Goal: Task Accomplishment & Management: Manage account settings

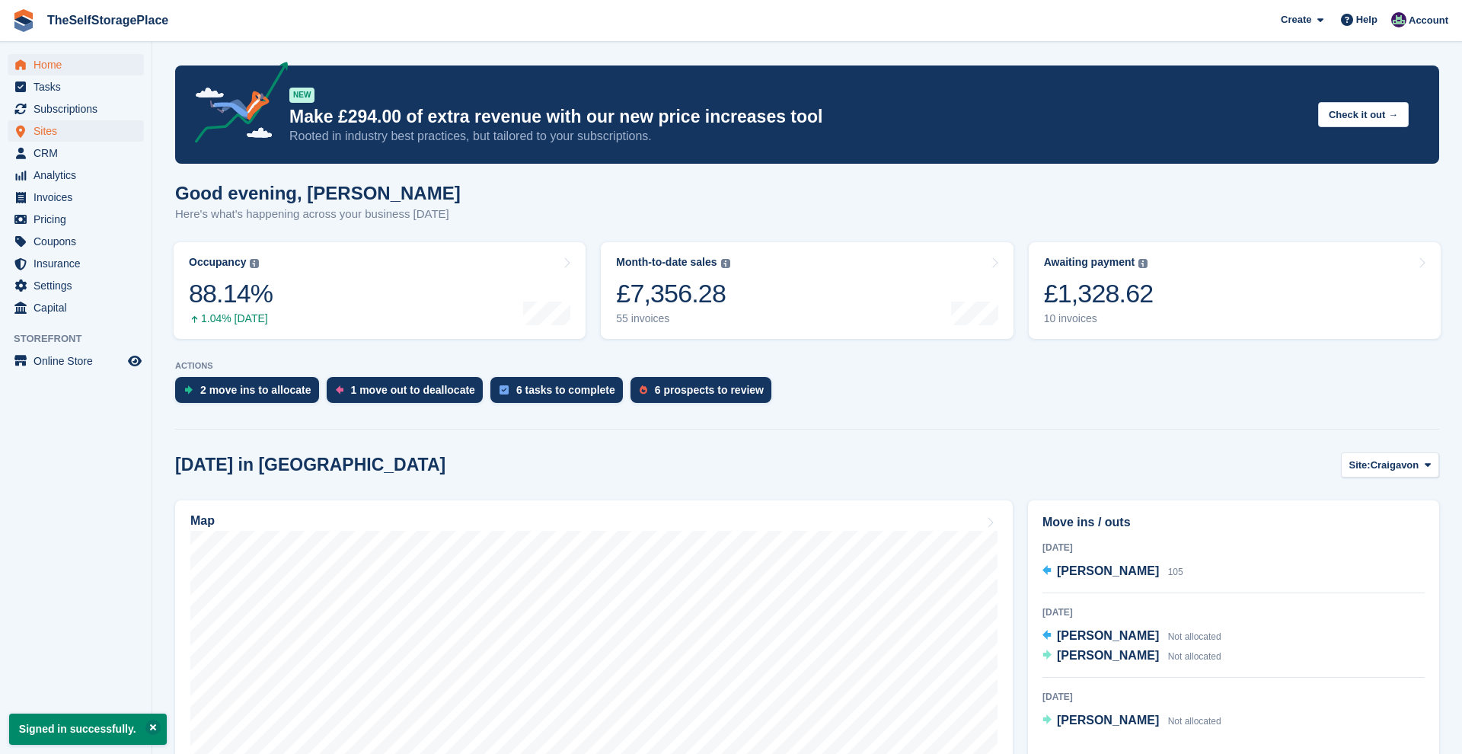
click at [58, 129] on span "Sites" at bounding box center [79, 130] width 91 height 21
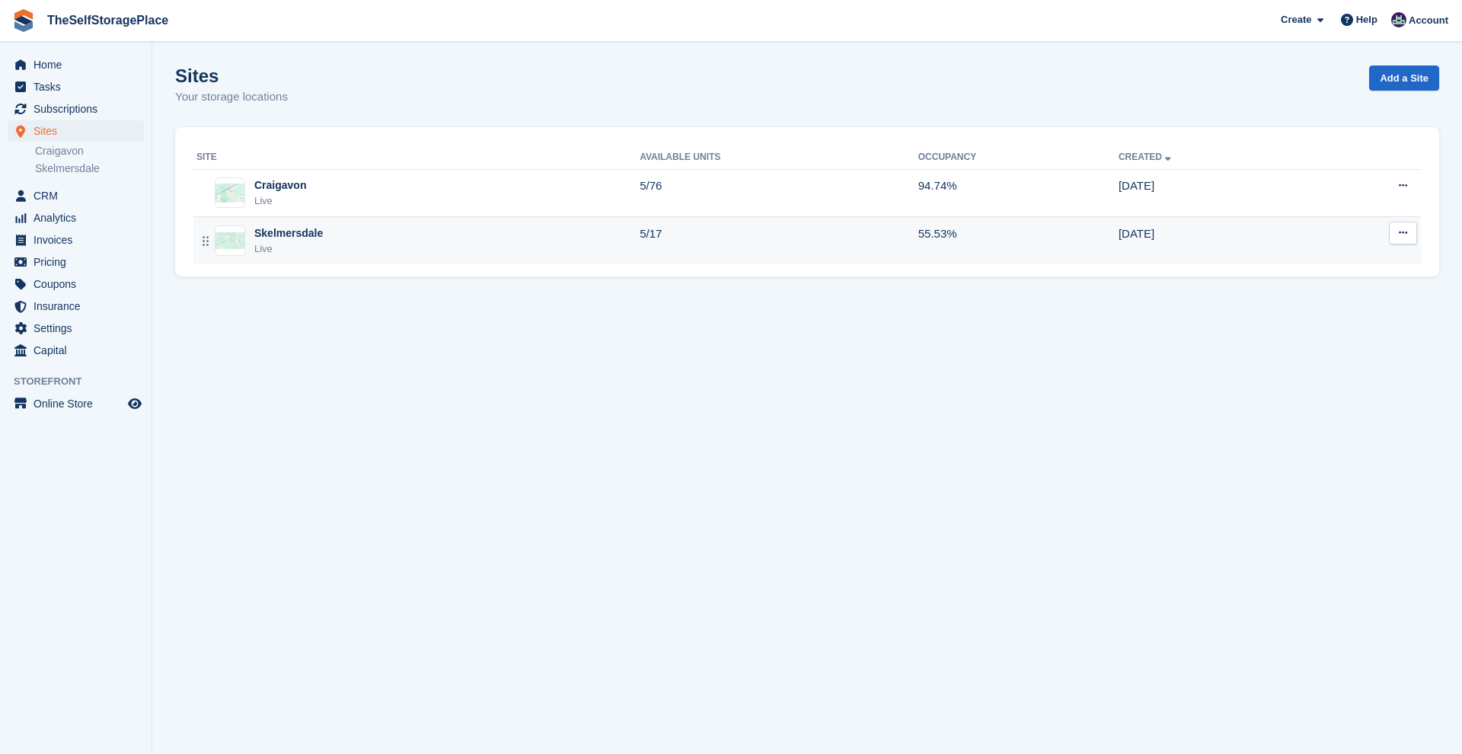
click at [321, 257] on td "Skelmersdale Live" at bounding box center [416, 240] width 446 height 47
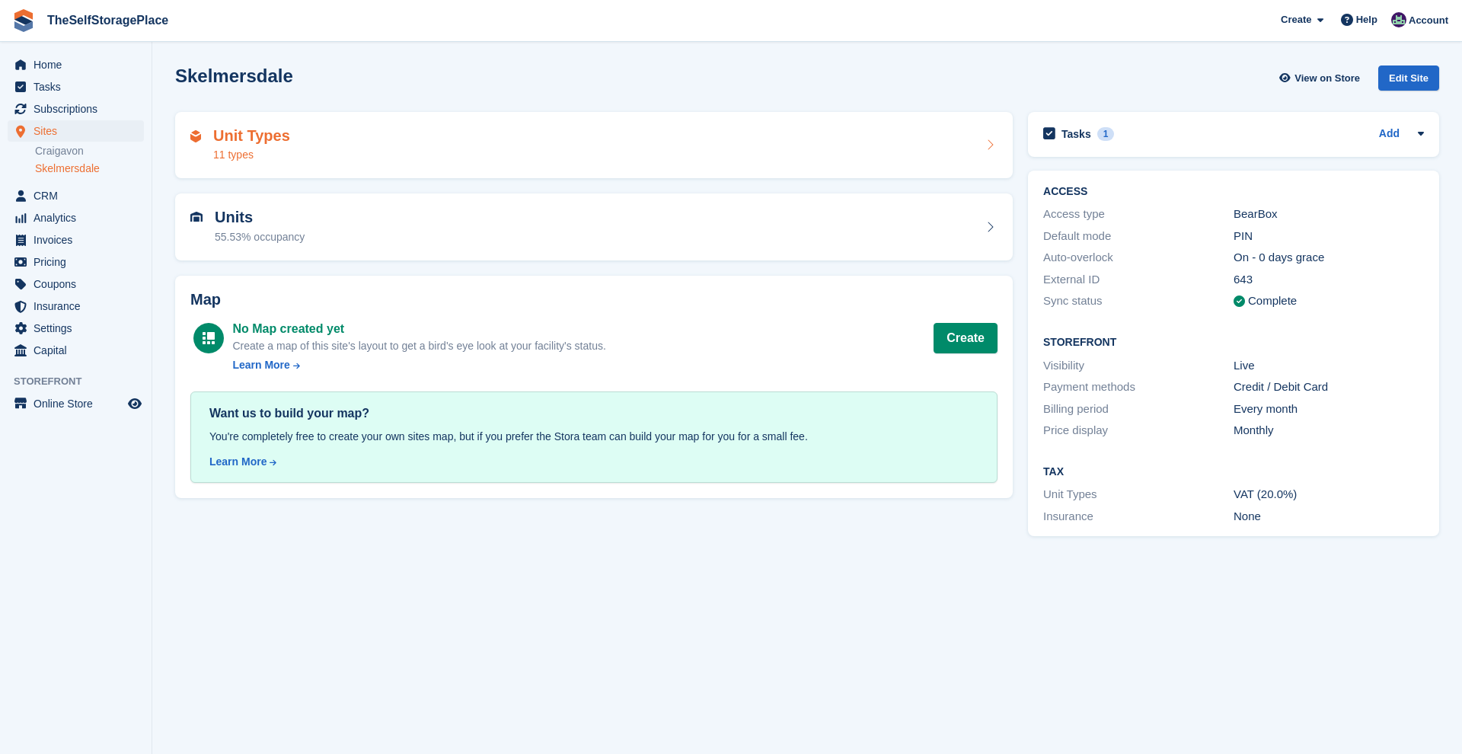
click at [339, 148] on div "Unit Types 11 types" at bounding box center [593, 145] width 807 height 37
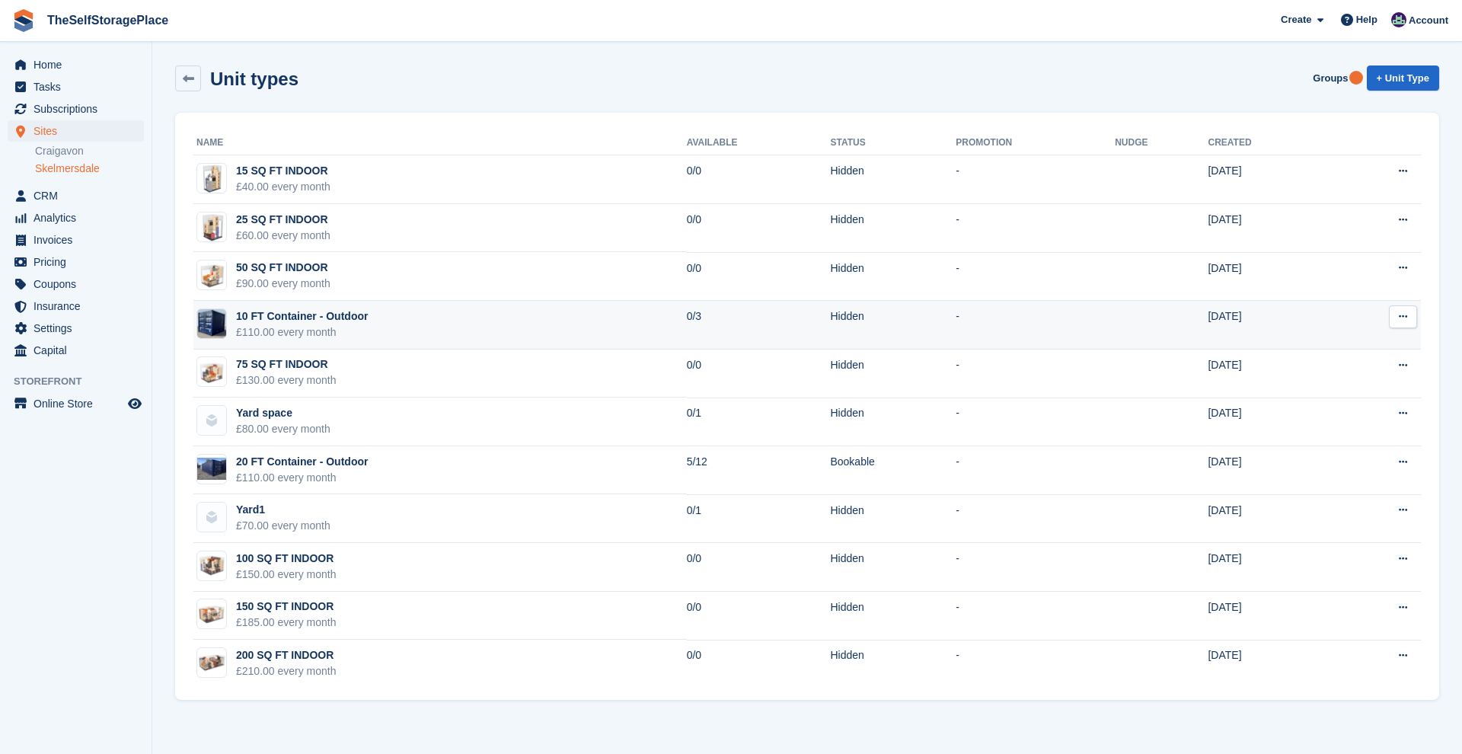
click at [433, 326] on td "10 FT Container - Outdoor £110.00 every month" at bounding box center [439, 325] width 493 height 49
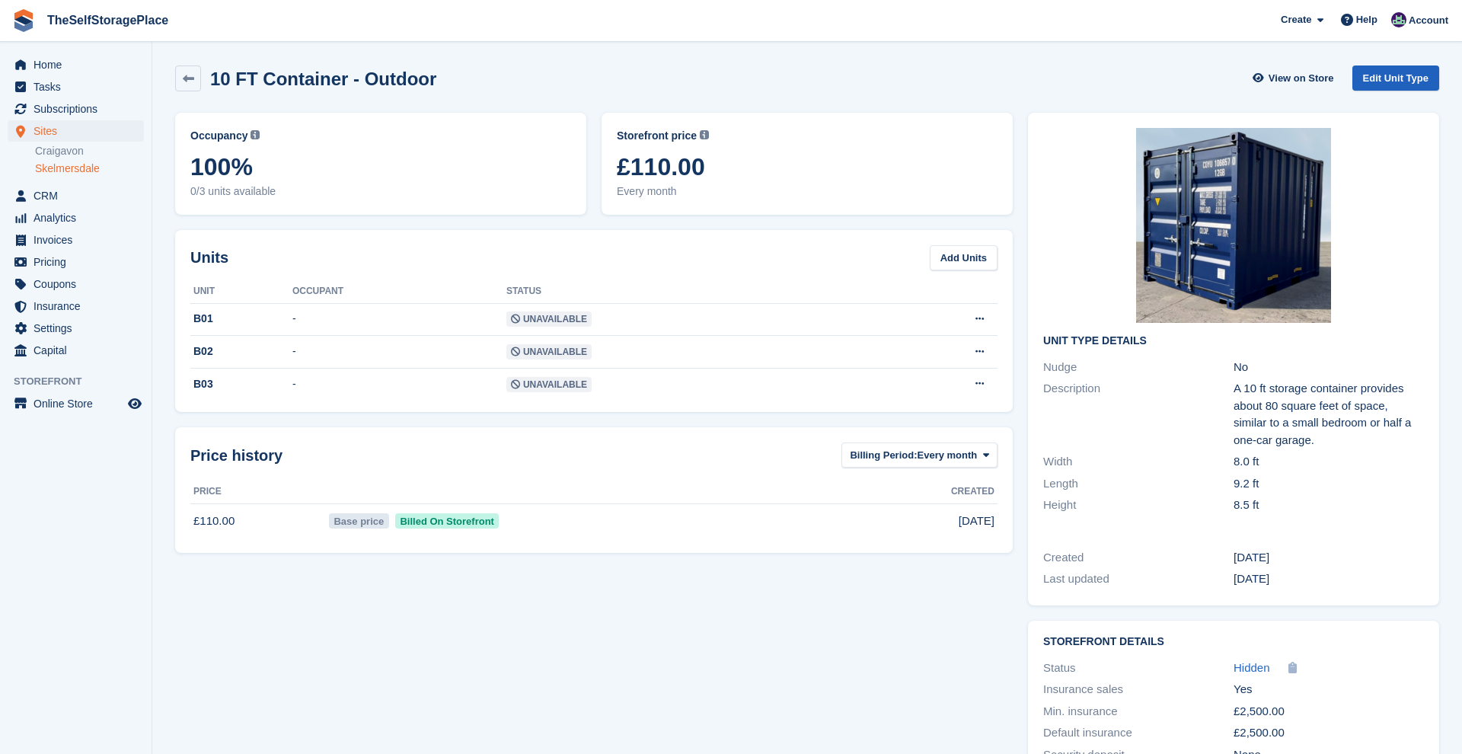
click at [1407, 83] on link "Edit Unit Type" at bounding box center [1395, 77] width 87 height 25
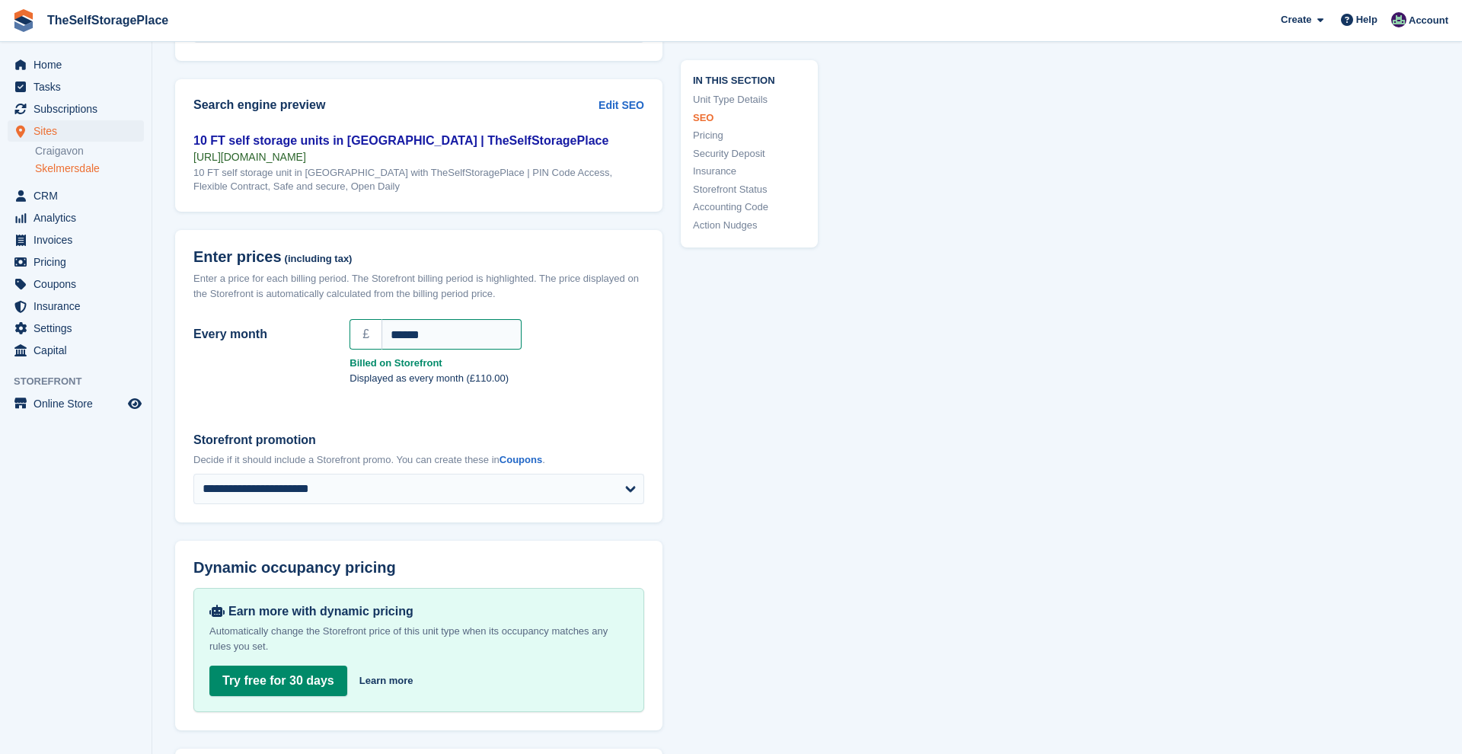
scroll to position [1237, 0]
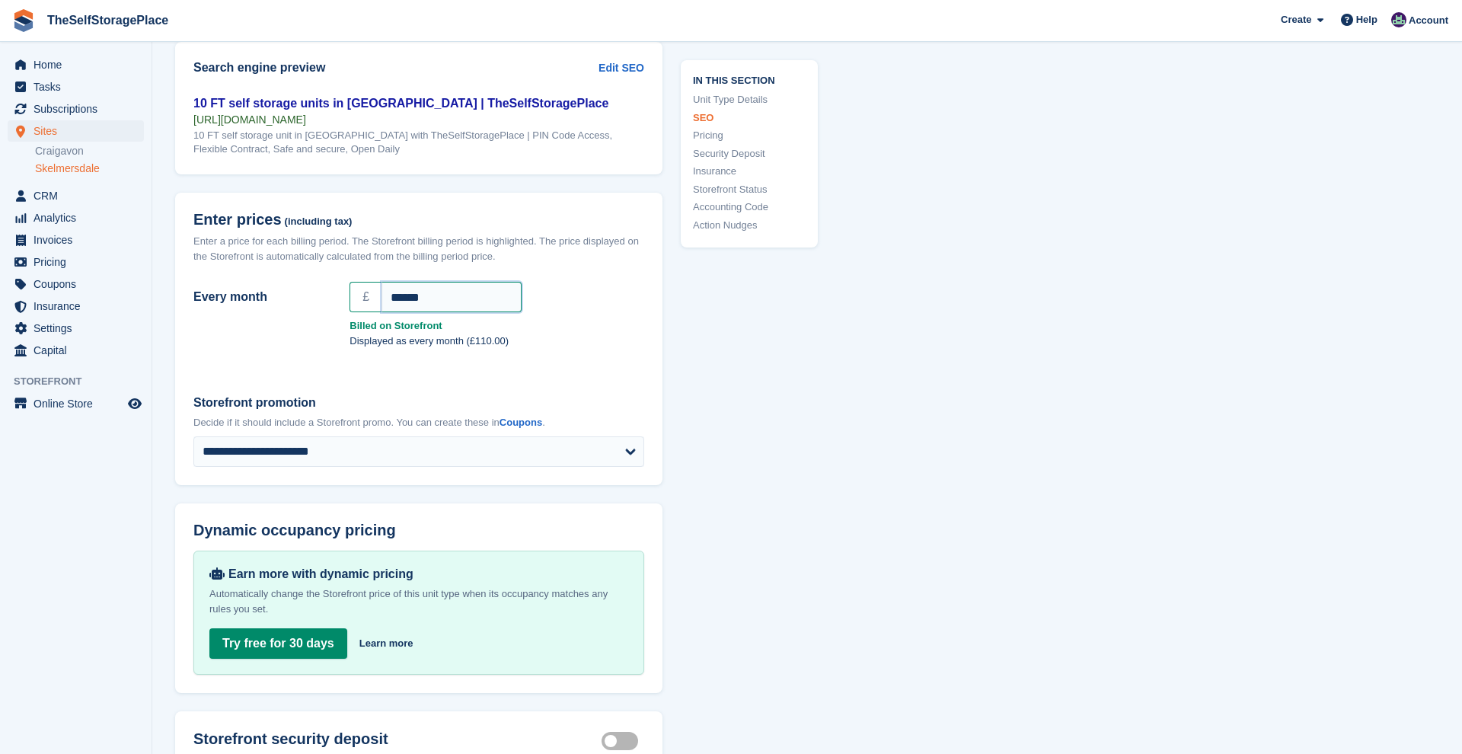
click at [444, 298] on input "******" at bounding box center [451, 297] width 140 height 30
type input "**"
click at [501, 357] on div "Every month £ ** Billed on Storefront Displayed as every month (£90.00)" at bounding box center [418, 316] width 451 height 81
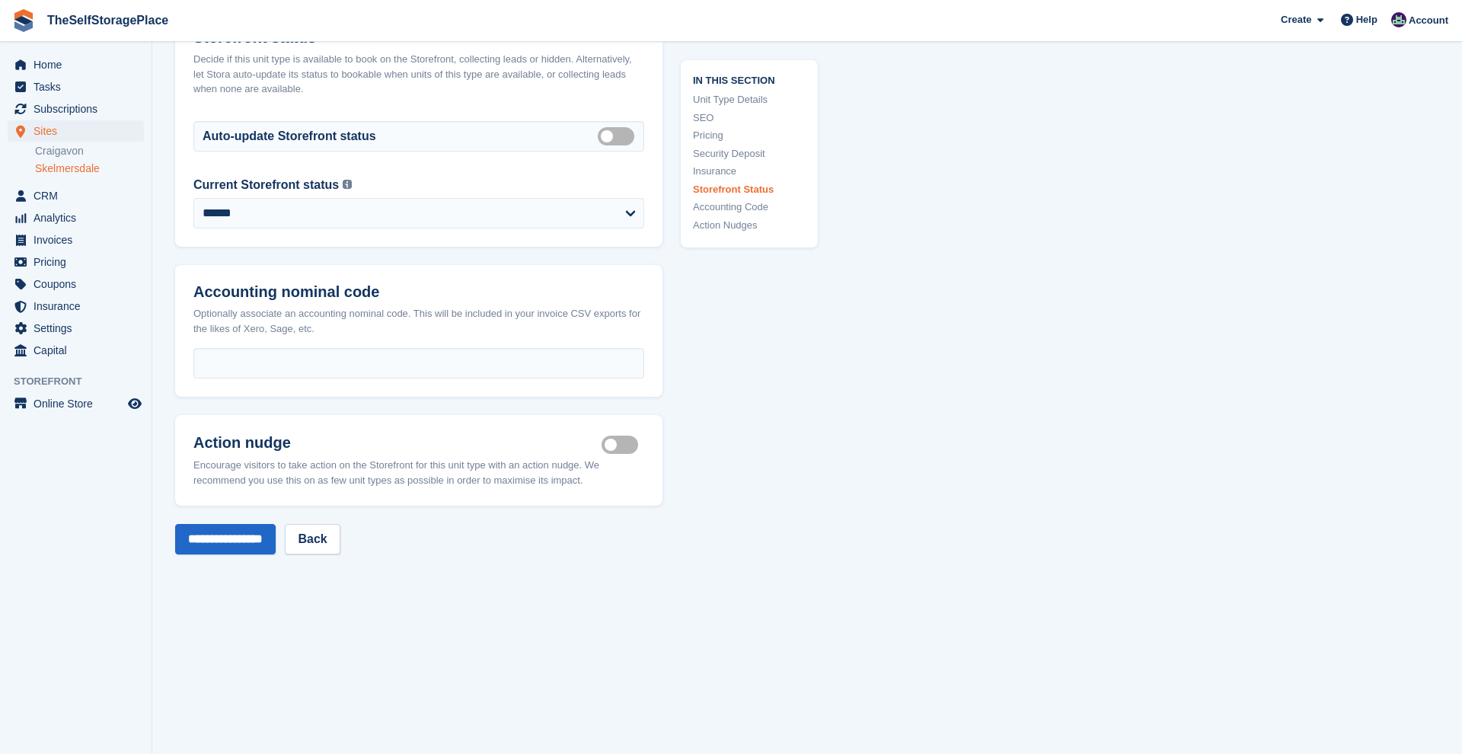
scroll to position [2314, 0]
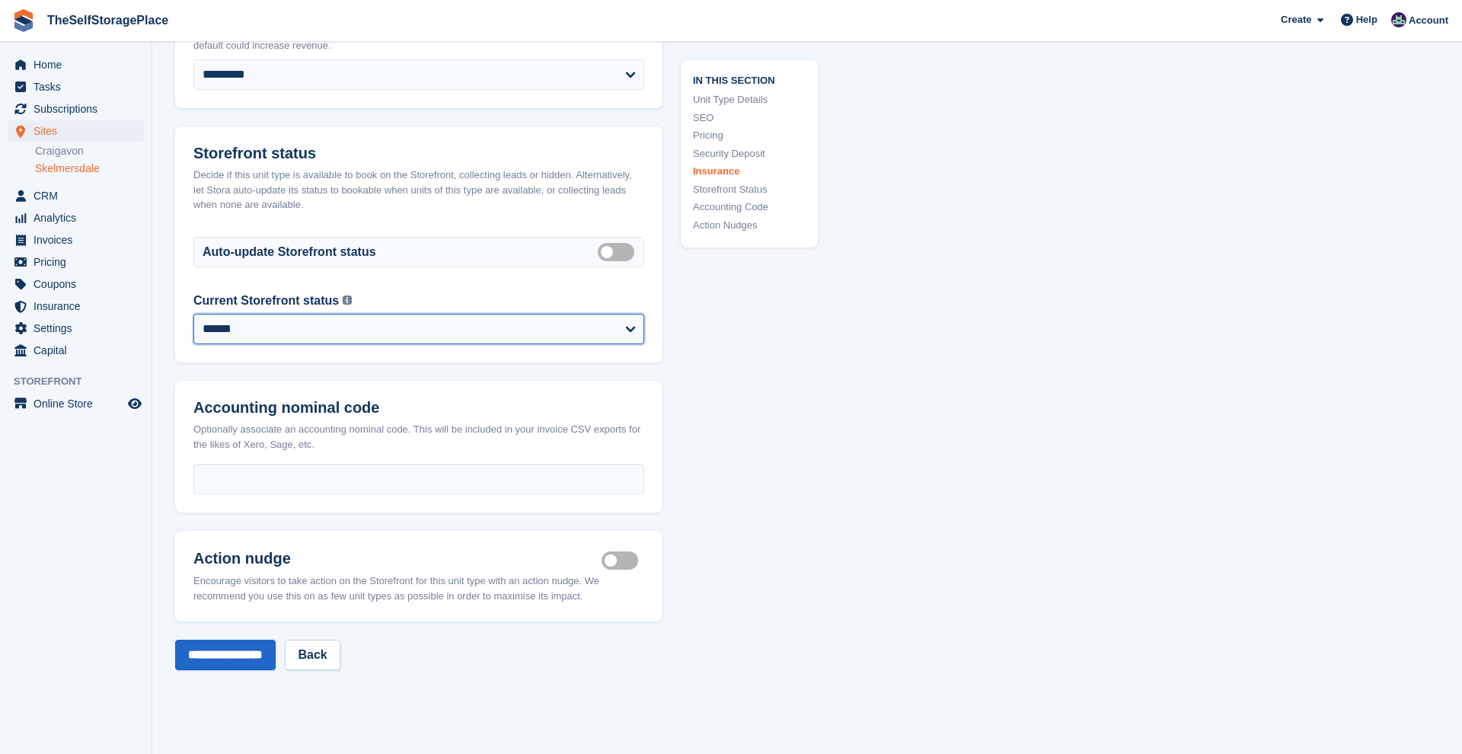
select select "********"
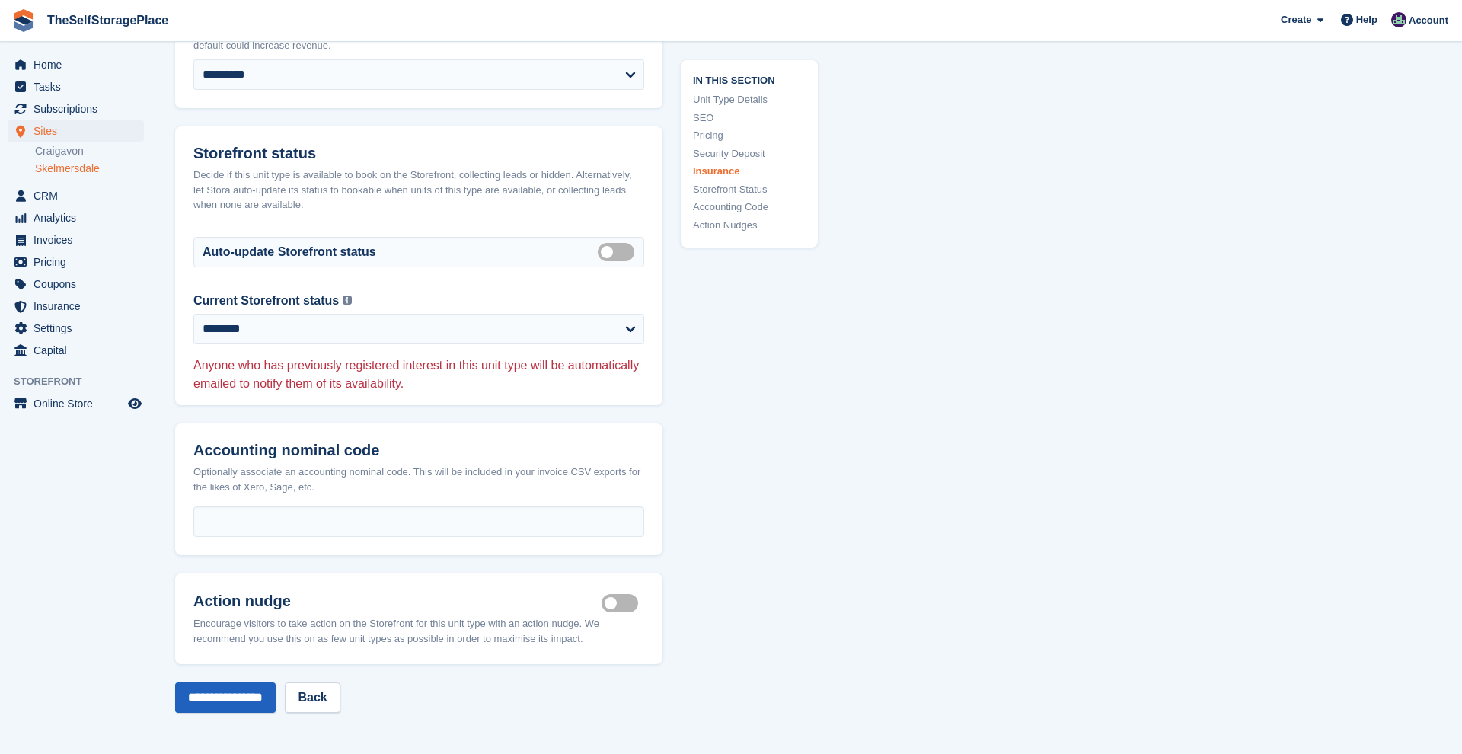
click at [251, 692] on input "**********" at bounding box center [225, 697] width 101 height 30
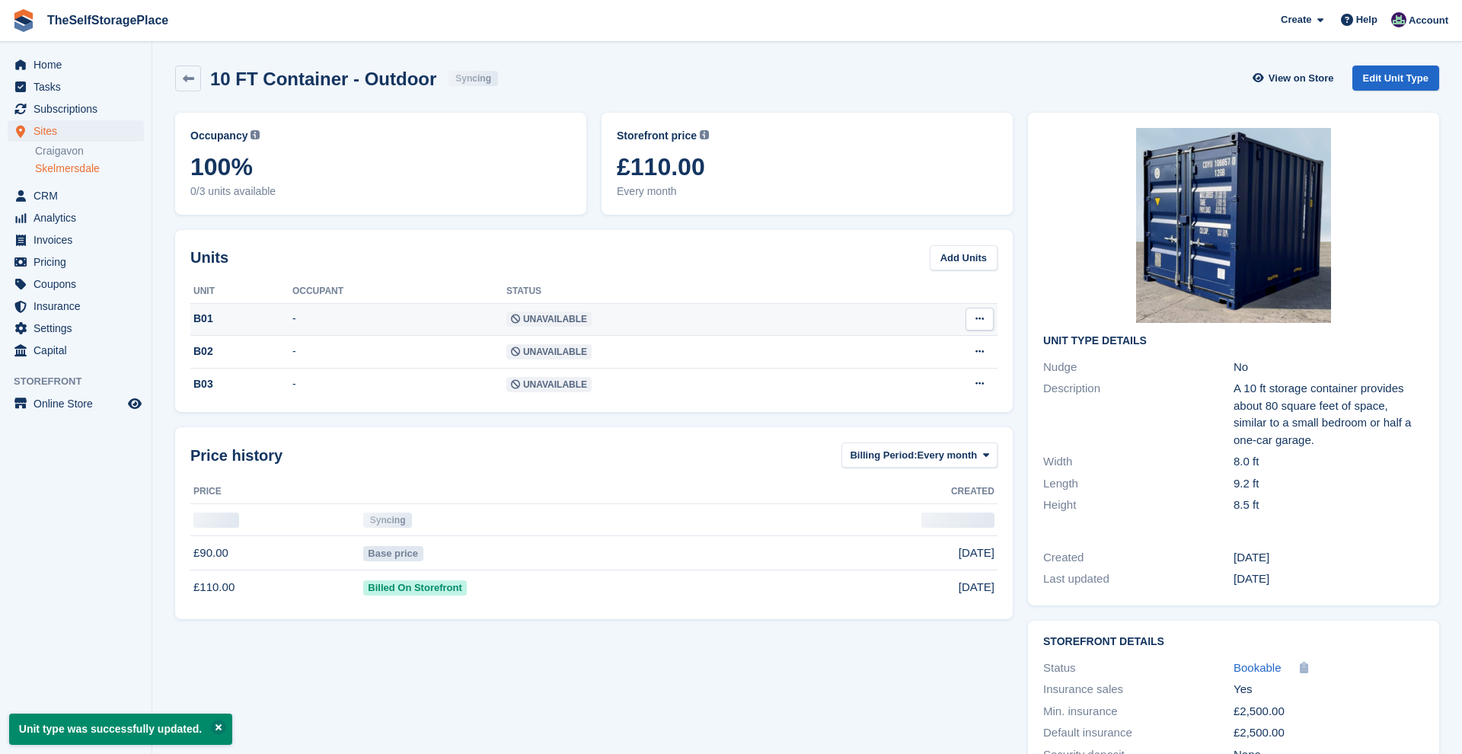
click at [694, 318] on td "Unavailable" at bounding box center [685, 319] width 358 height 33
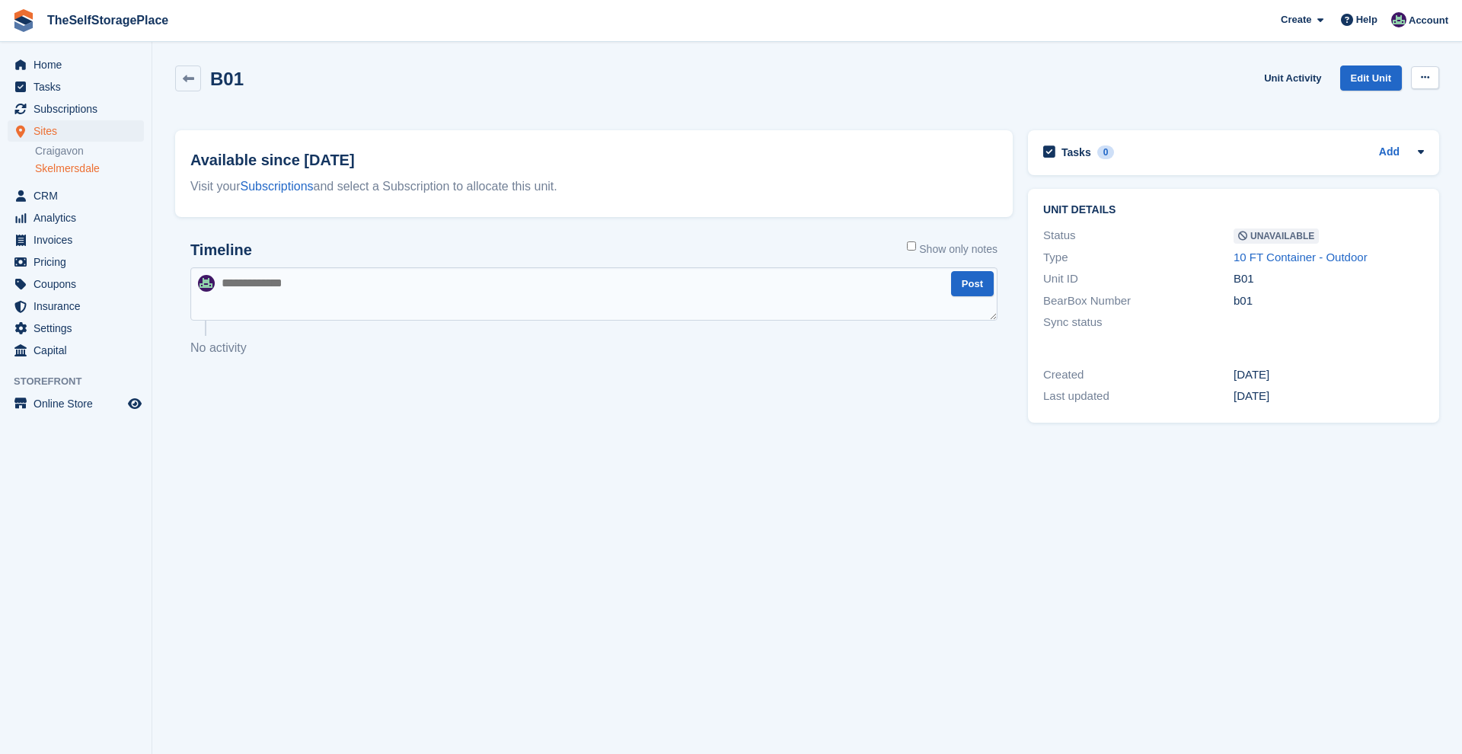
click at [1427, 75] on icon at bounding box center [1425, 77] width 8 height 10
click at [1396, 104] on p "Make Available" at bounding box center [1366, 107] width 132 height 20
click at [183, 80] on icon at bounding box center [188, 78] width 11 height 11
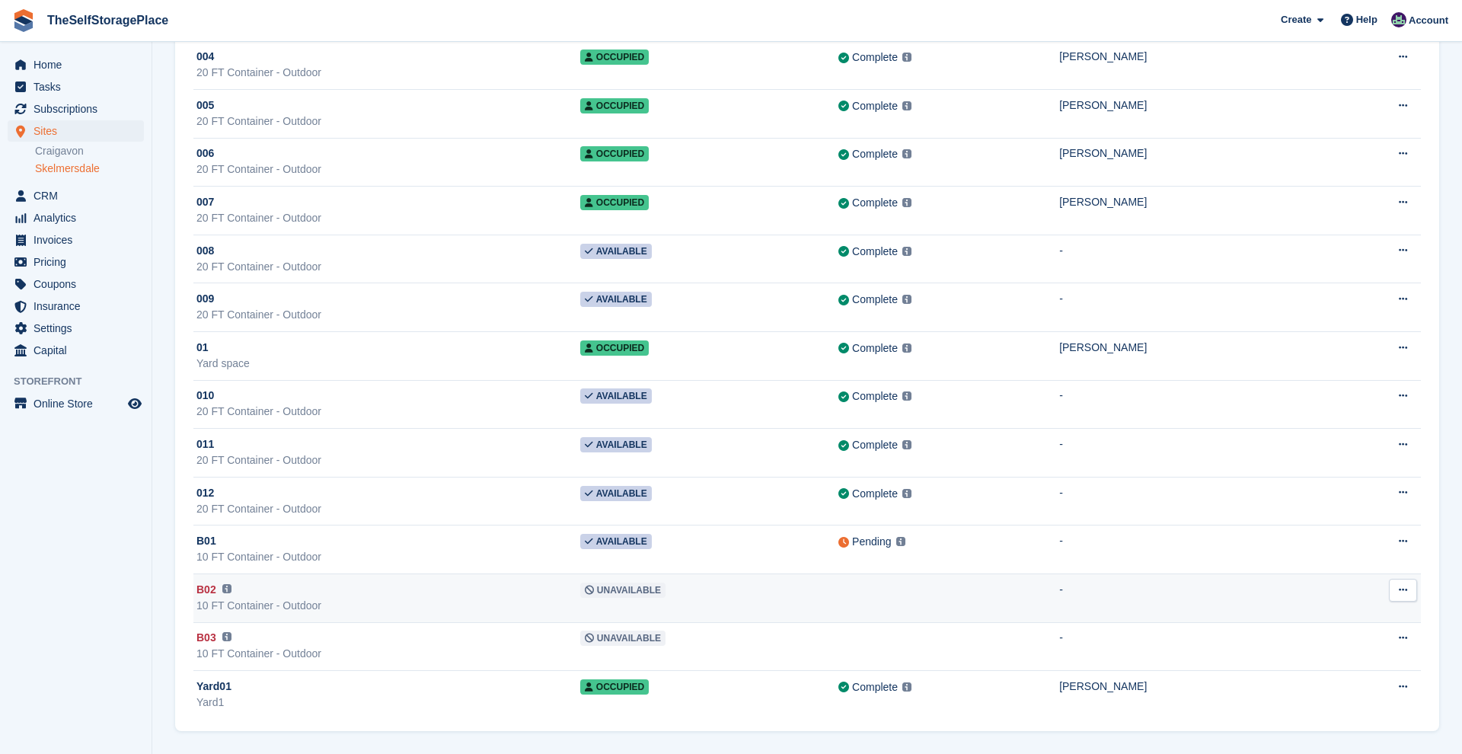
scroll to position [296, 0]
click at [814, 583] on td "Unavailable" at bounding box center [709, 598] width 258 height 49
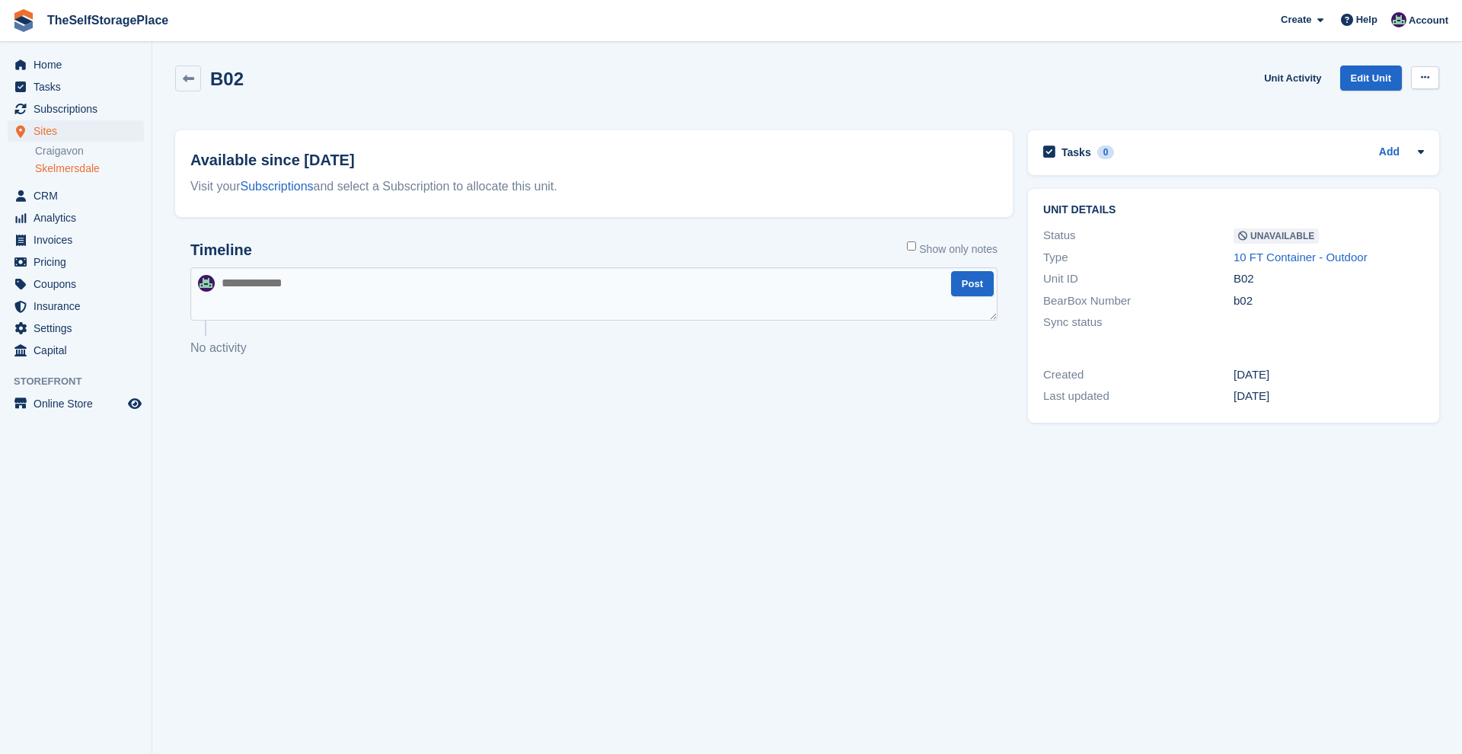
click at [1429, 68] on button at bounding box center [1425, 77] width 28 height 23
click at [1357, 110] on p "Make Available" at bounding box center [1366, 107] width 132 height 20
click at [178, 82] on link at bounding box center [188, 78] width 26 height 26
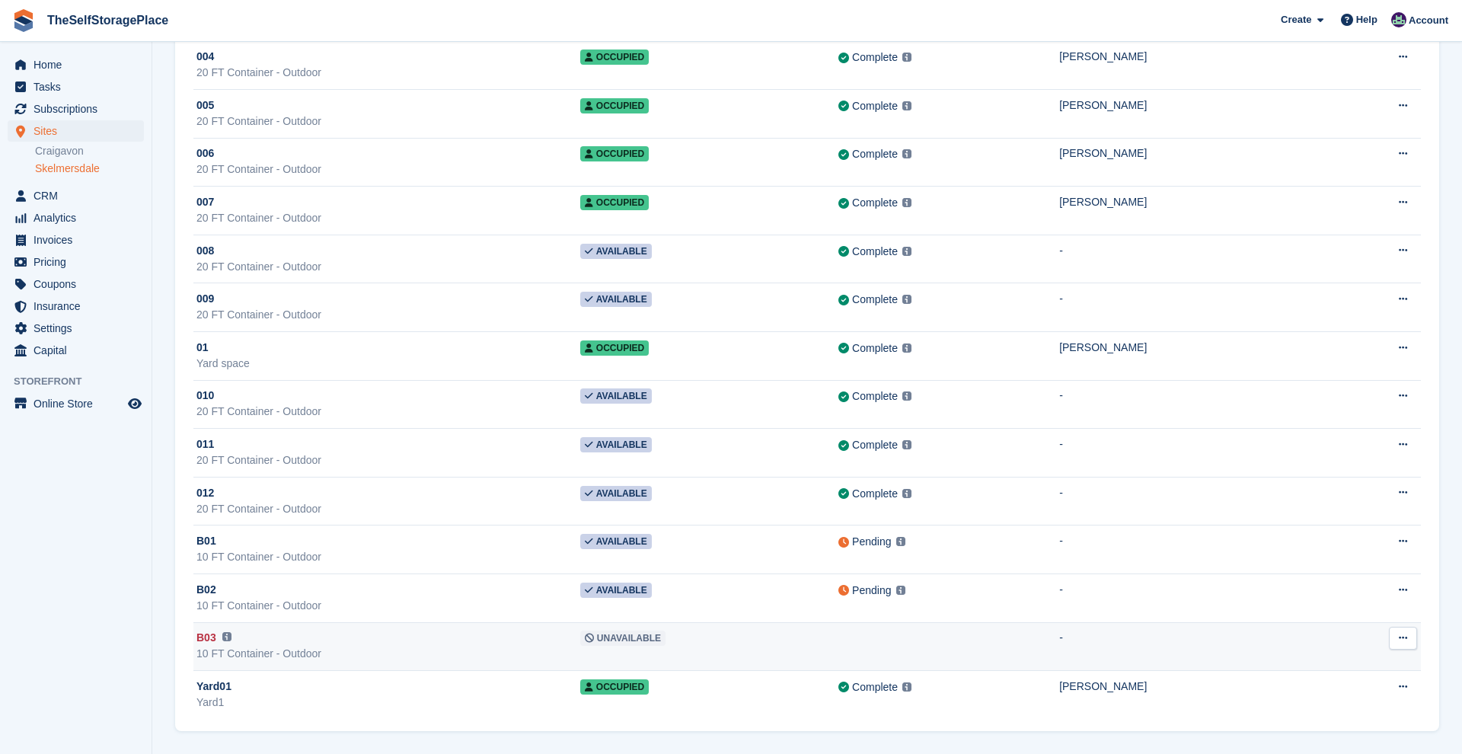
scroll to position [296, 0]
click at [458, 631] on div "B03 This unit will not be synced until a BearBox Number has been added." at bounding box center [388, 638] width 384 height 16
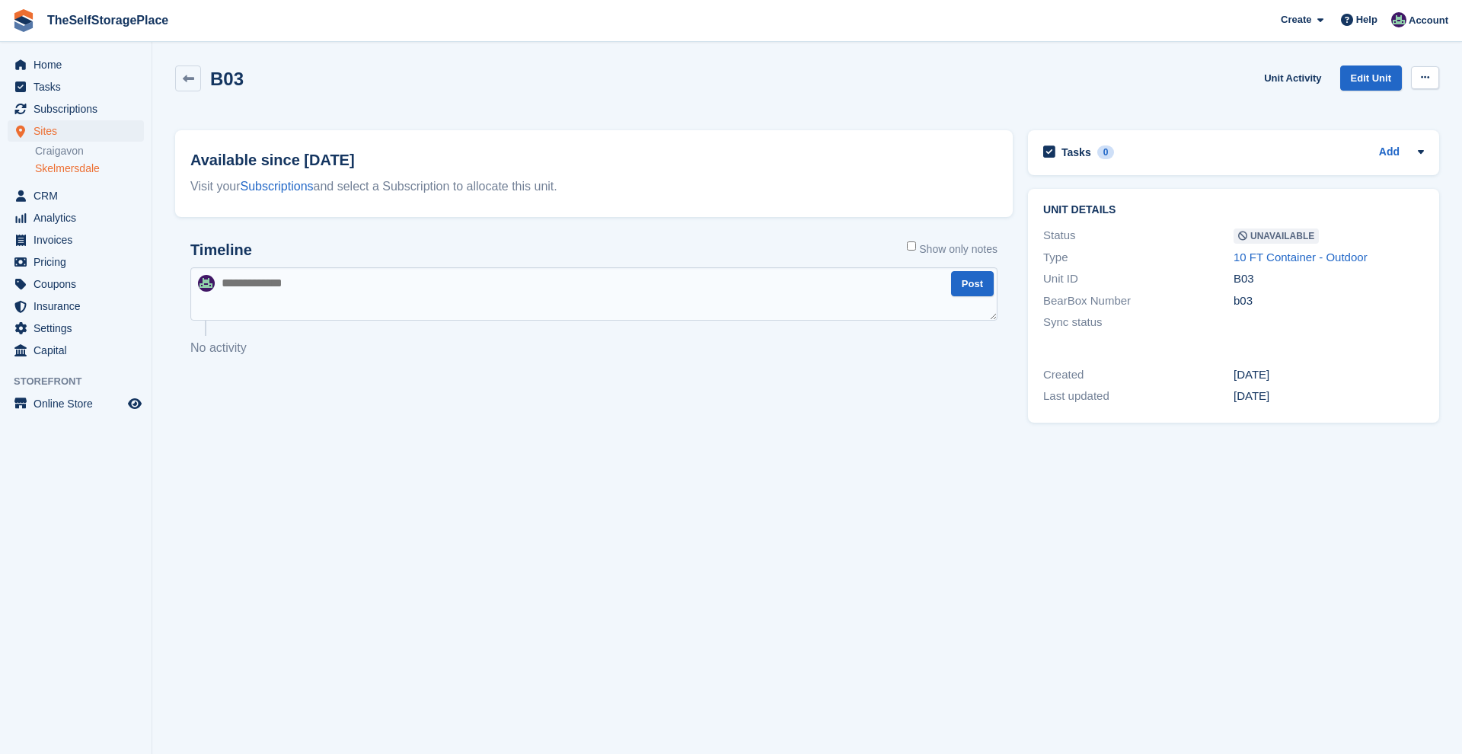
click at [1423, 75] on icon at bounding box center [1425, 77] width 8 height 10
click at [1377, 100] on p "Make Available" at bounding box center [1366, 107] width 132 height 20
click at [181, 75] on link at bounding box center [188, 78] width 26 height 26
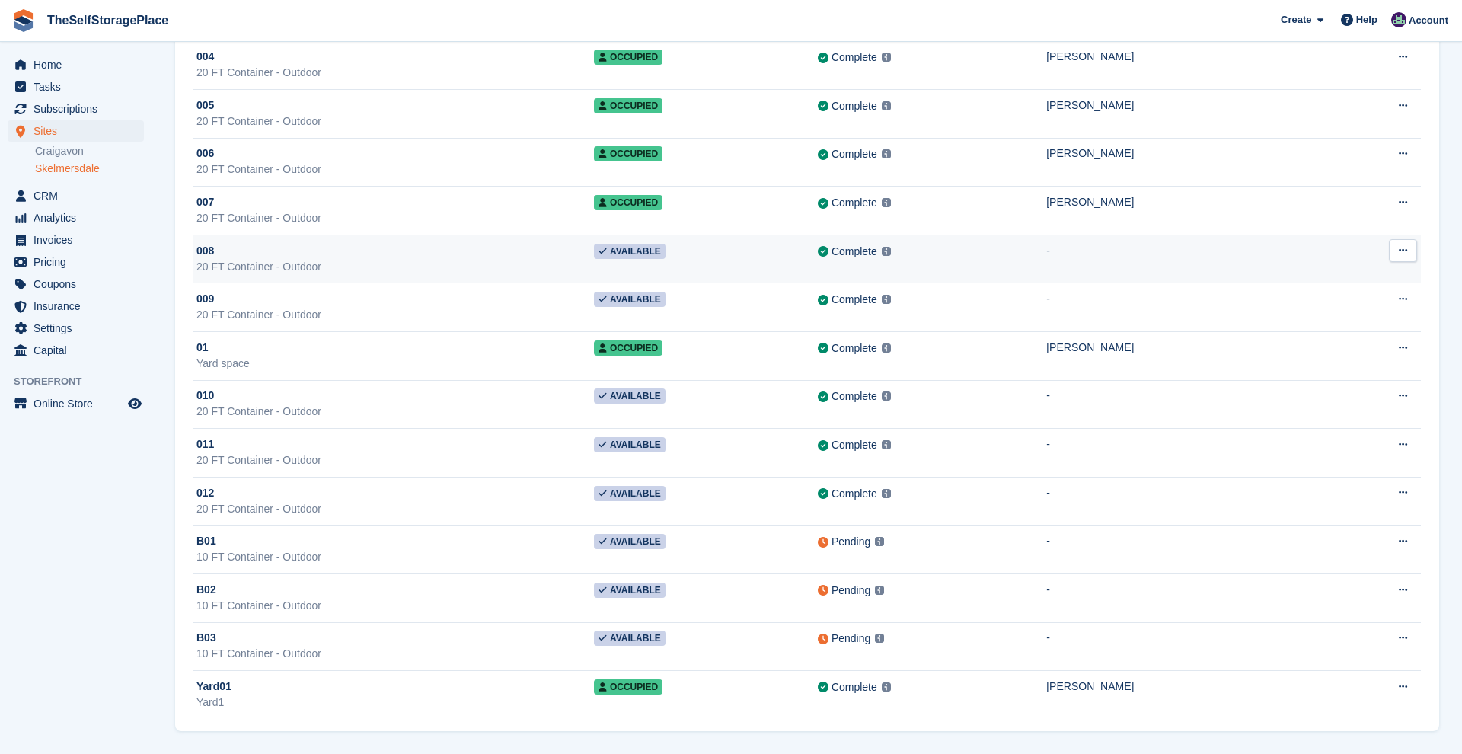
scroll to position [296, 0]
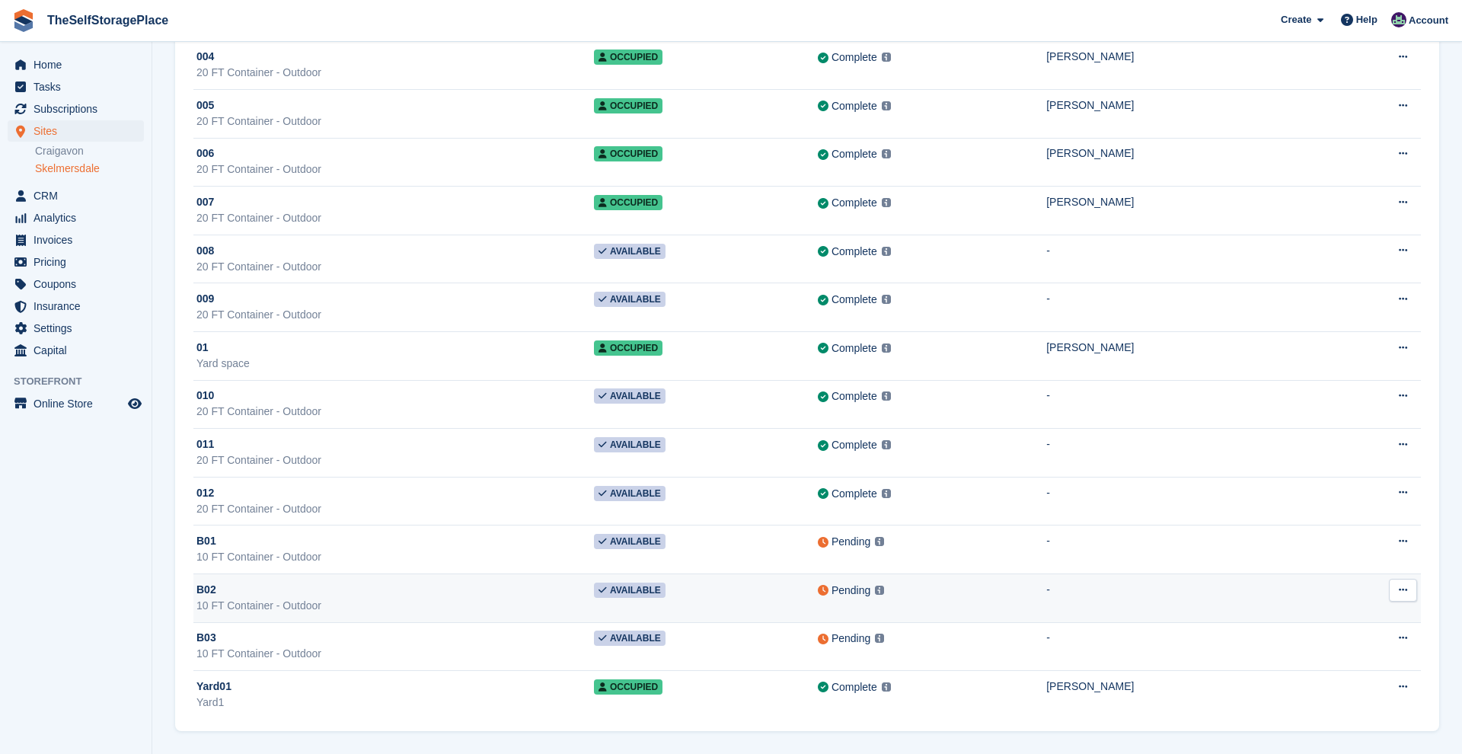
click at [1403, 585] on icon at bounding box center [1403, 590] width 8 height 10
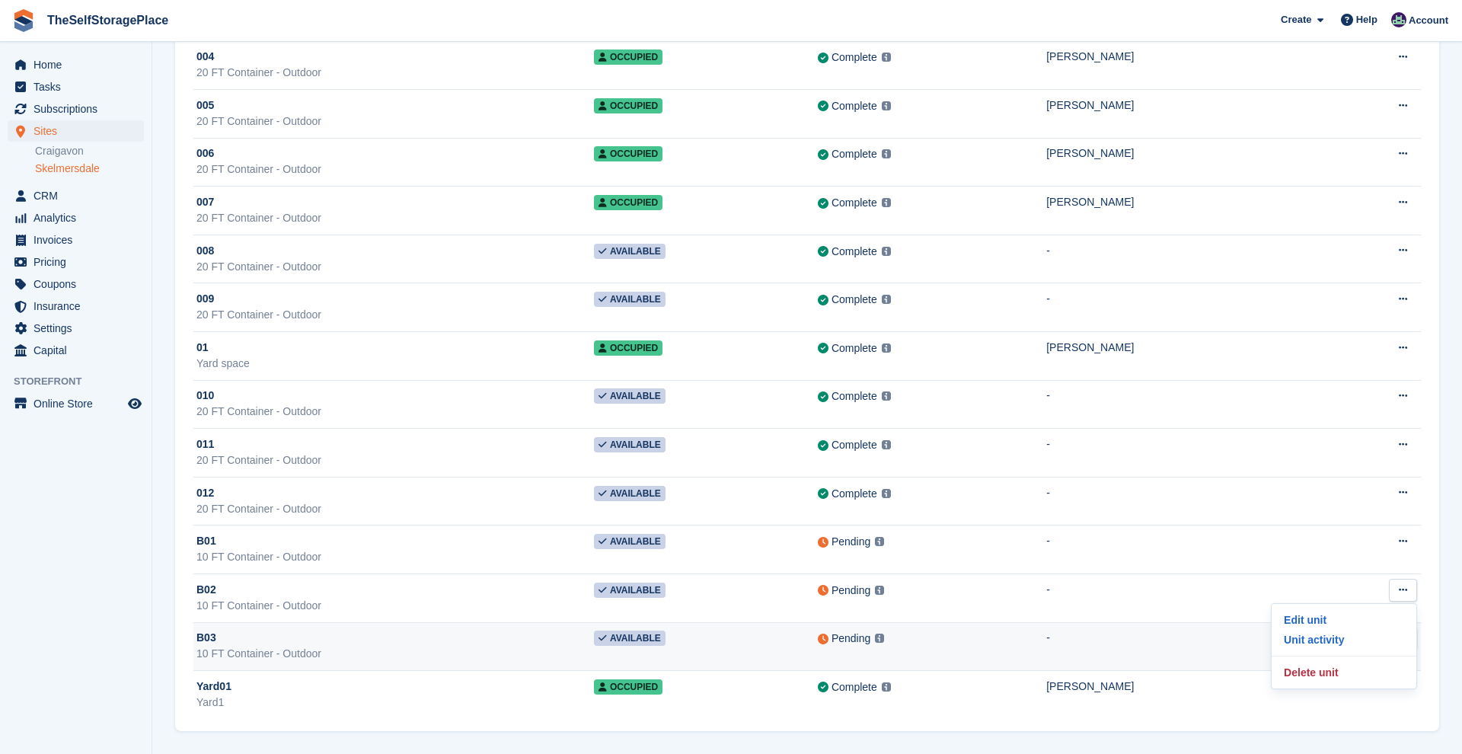
click at [1229, 642] on td "-" at bounding box center [1183, 646] width 275 height 49
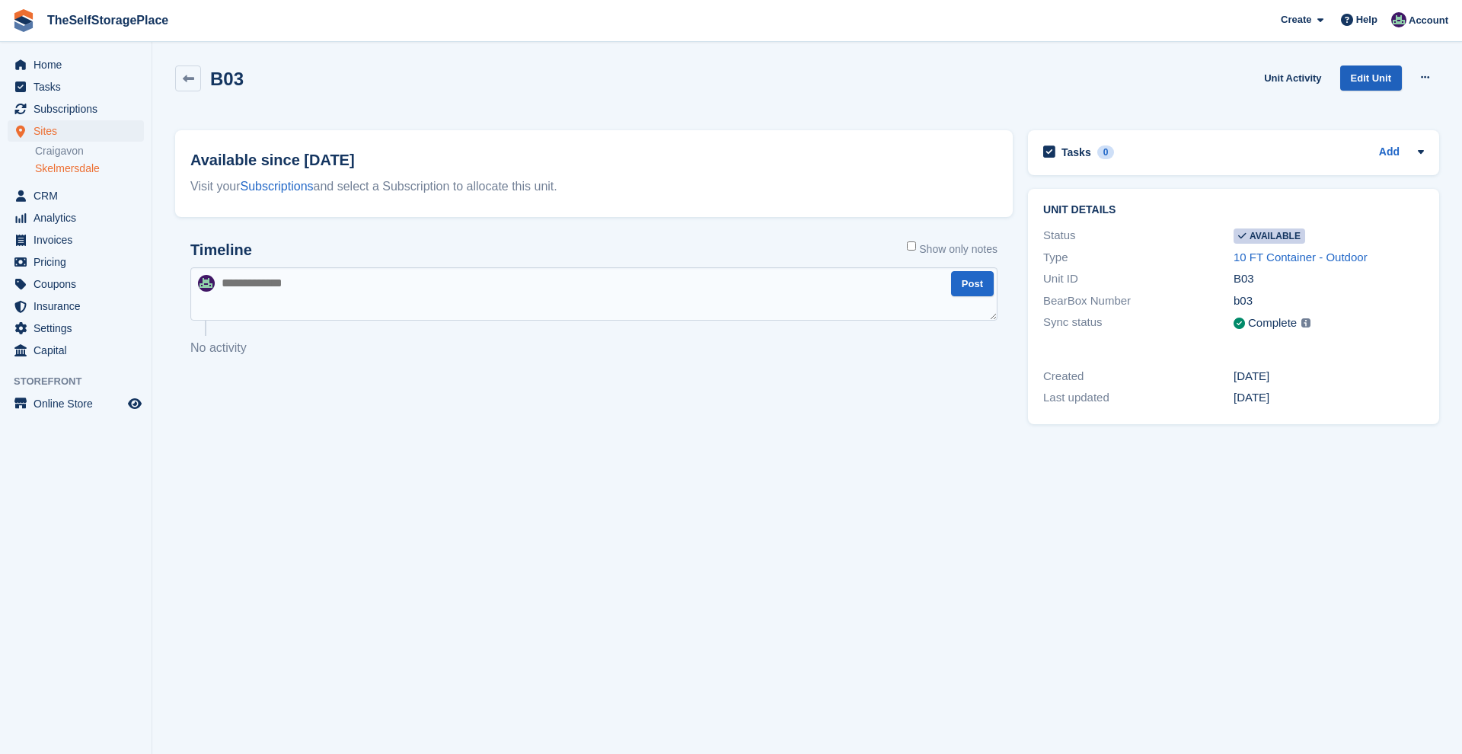
click at [1389, 73] on link "Edit Unit" at bounding box center [1371, 77] width 62 height 25
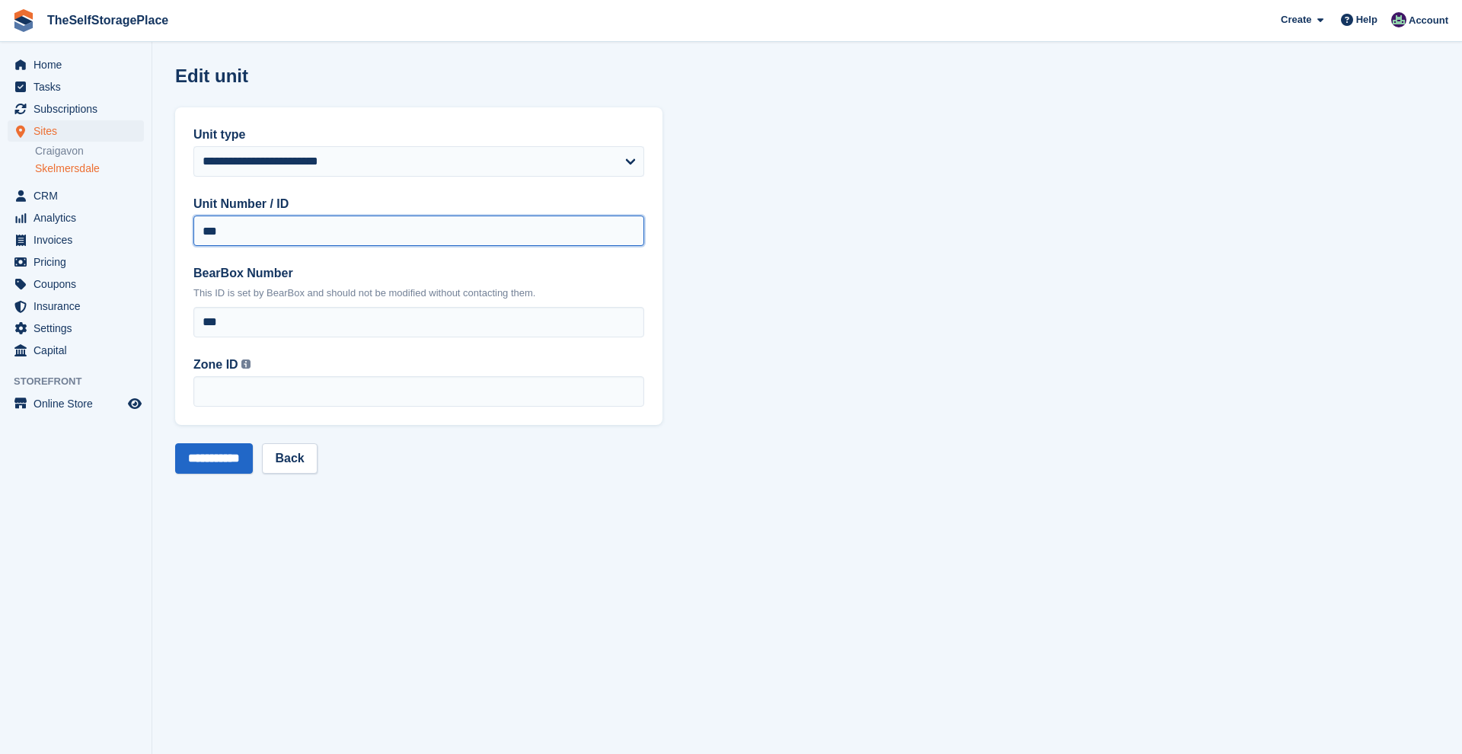
click at [228, 235] on input "***" at bounding box center [418, 230] width 451 height 30
type input "*"
type input "***"
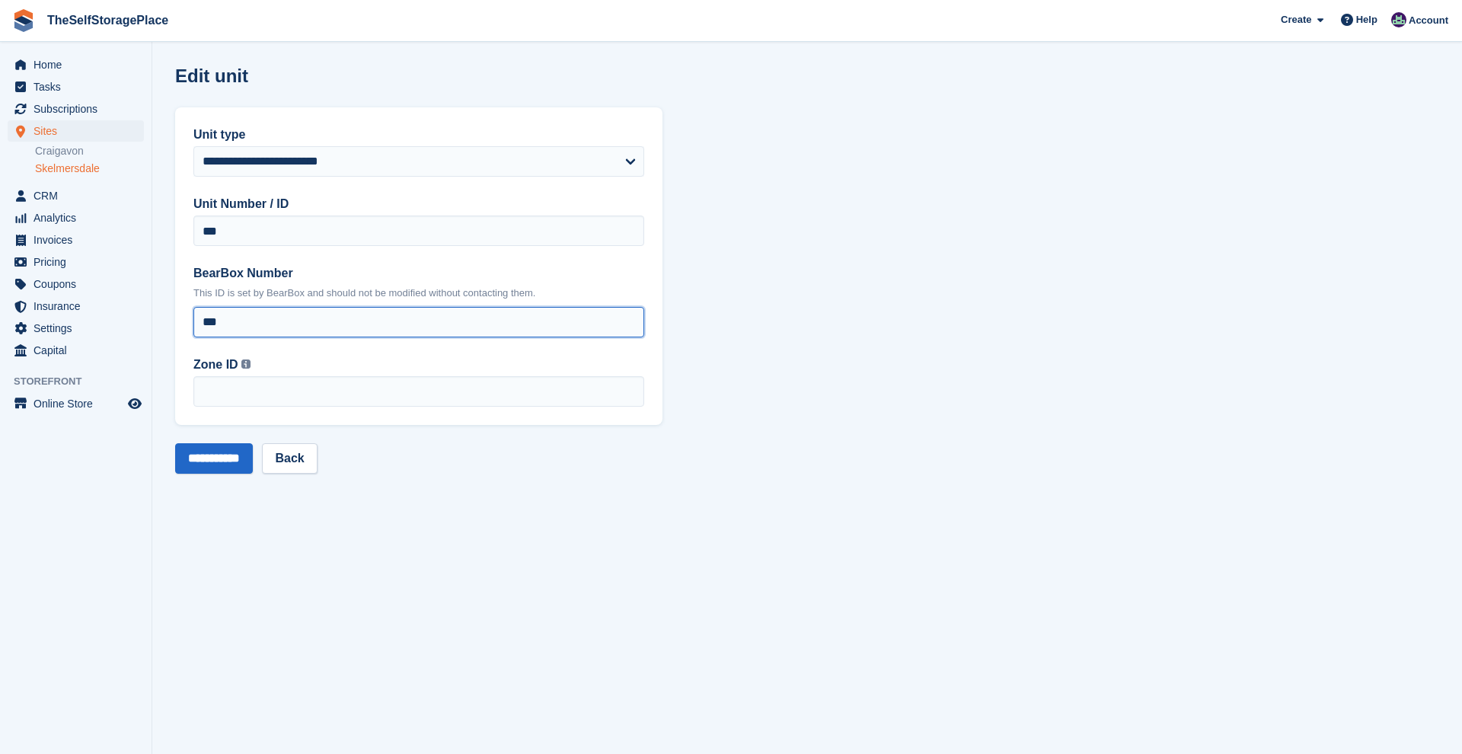
click at [228, 318] on input "***" at bounding box center [418, 322] width 451 height 30
type input "***"
click at [227, 454] on input "**********" at bounding box center [214, 458] width 78 height 30
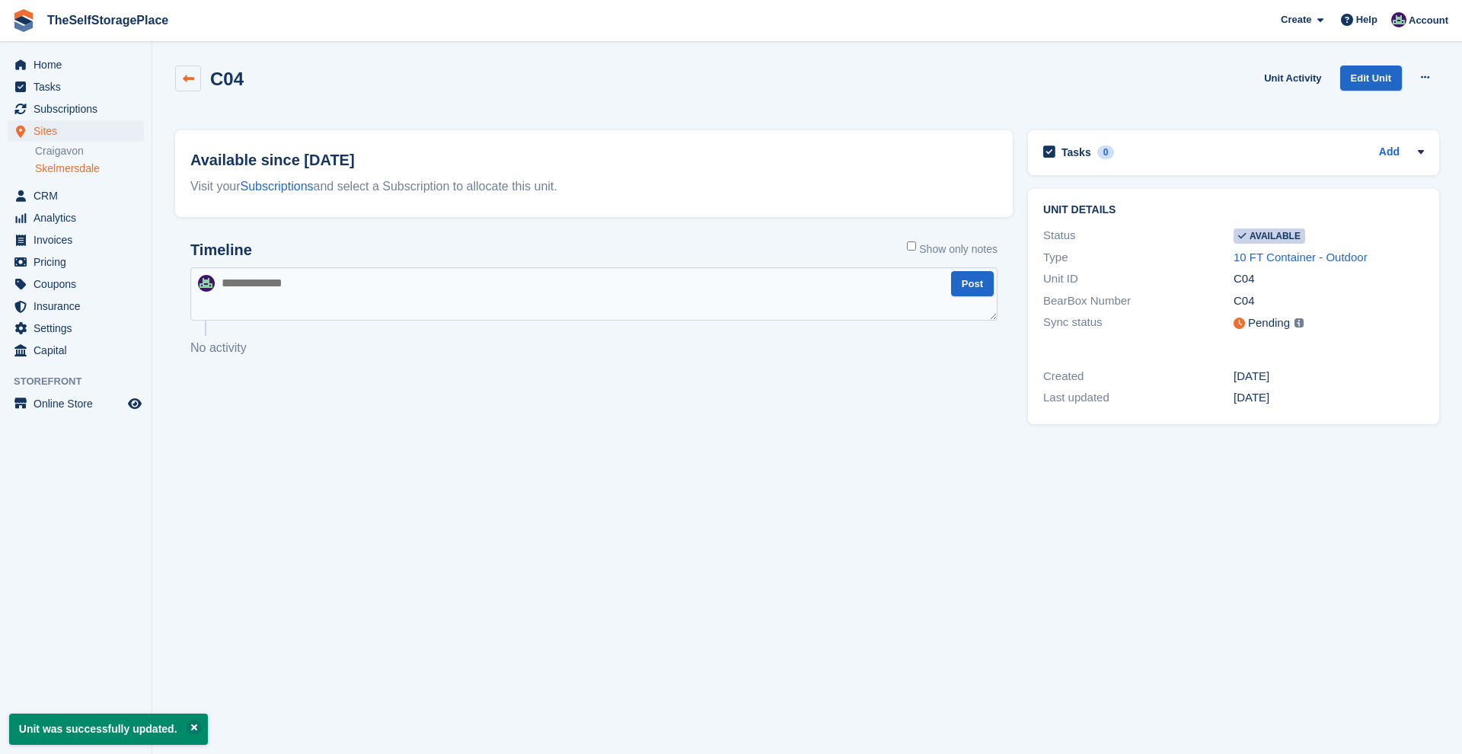
click at [193, 81] on icon at bounding box center [188, 78] width 11 height 11
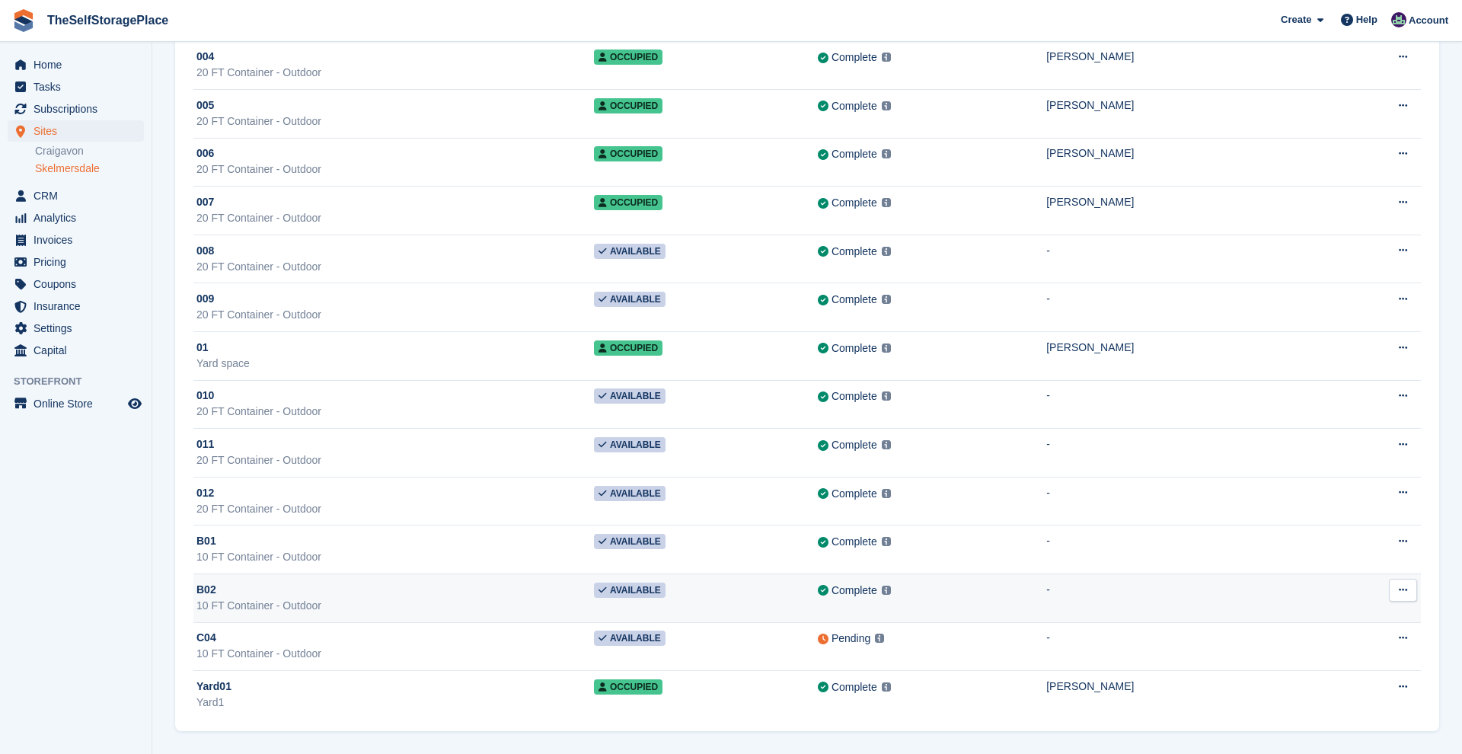
scroll to position [296, 0]
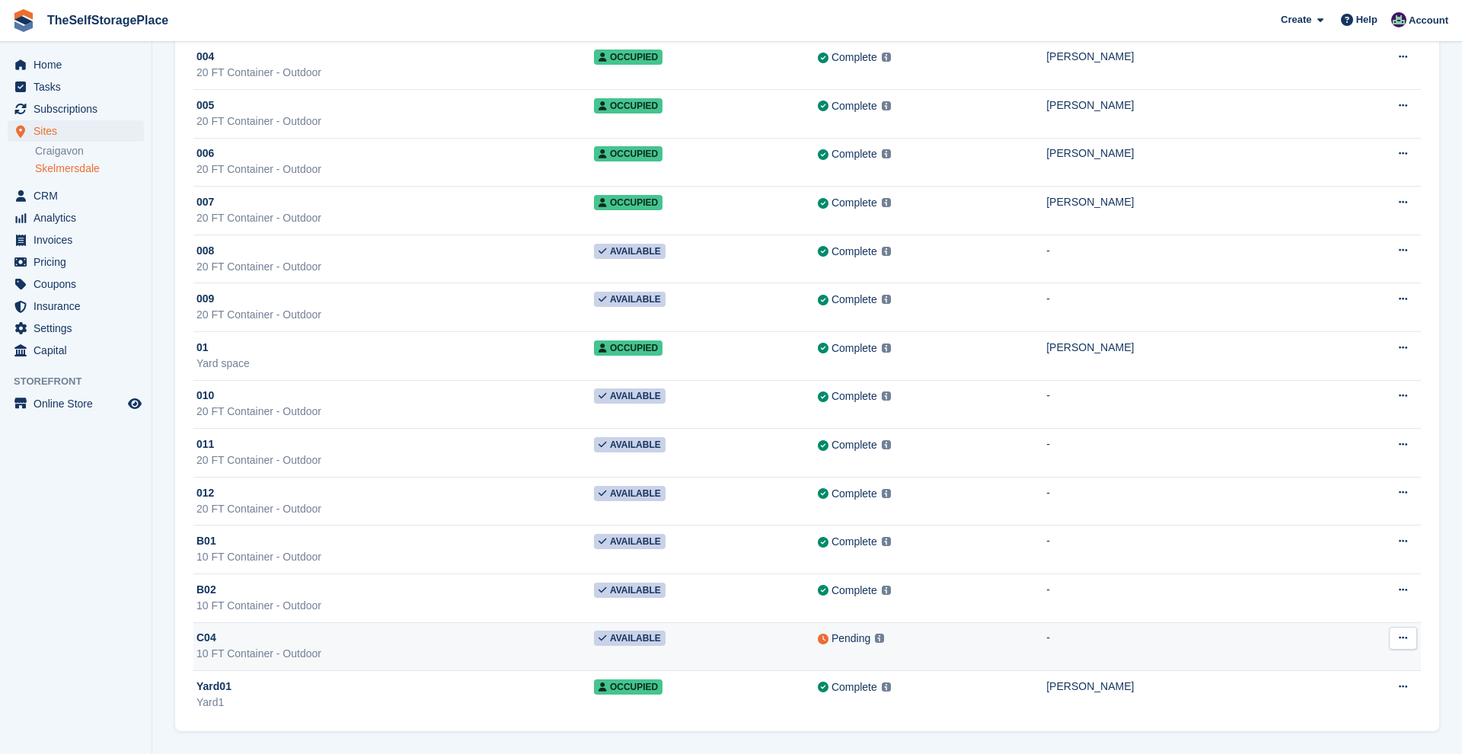
click at [870, 638] on div "Pending" at bounding box center [851, 638] width 39 height 16
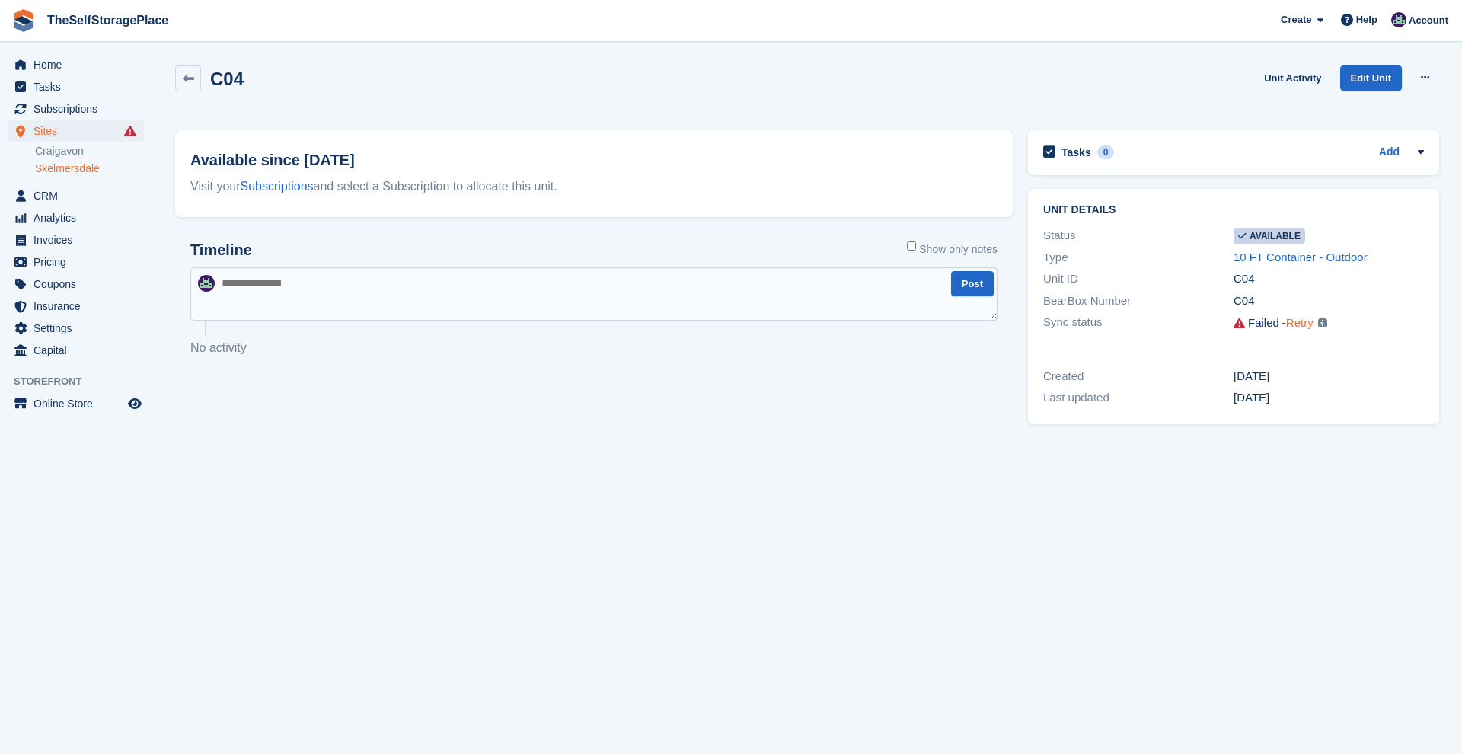
click at [1300, 325] on link "Retry" at bounding box center [1299, 322] width 27 height 13
click at [198, 81] on link at bounding box center [188, 78] width 26 height 26
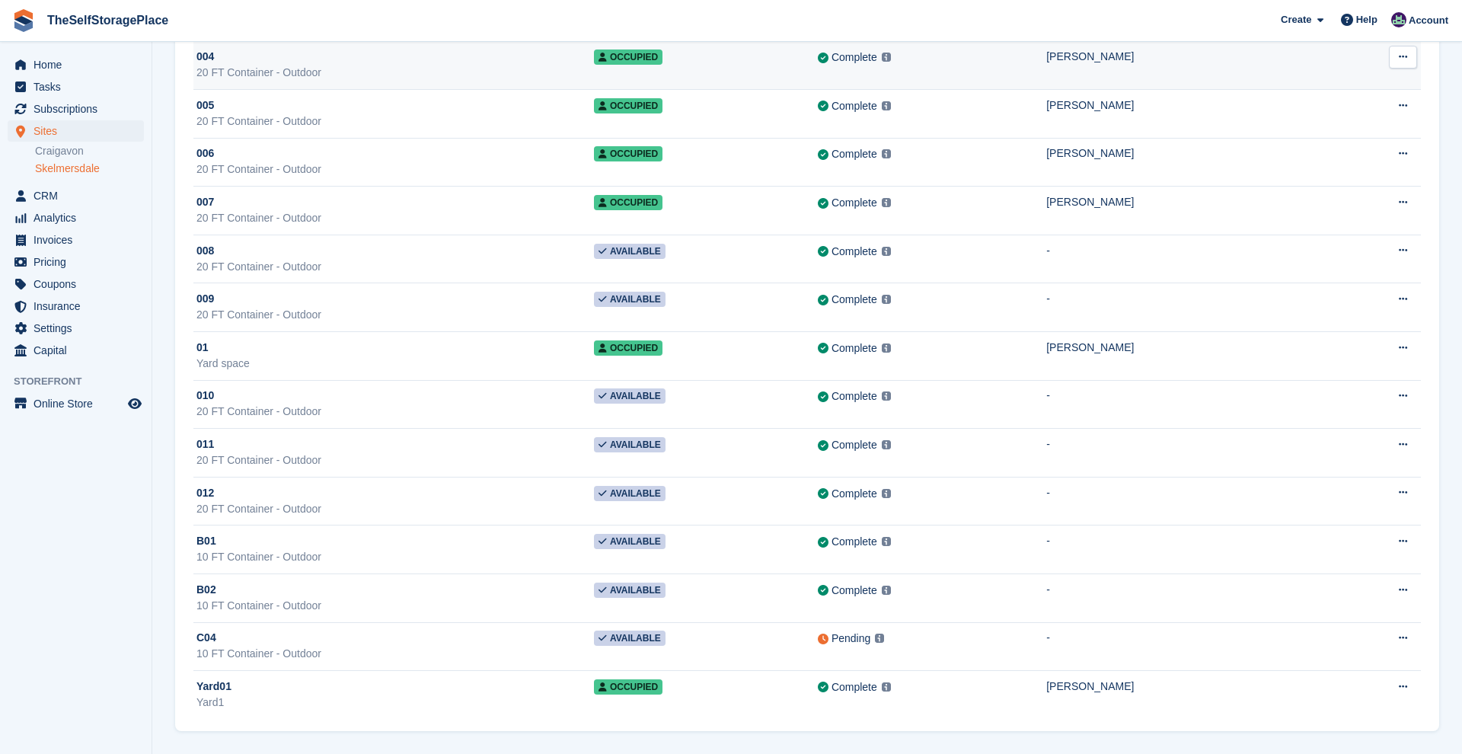
scroll to position [296, 0]
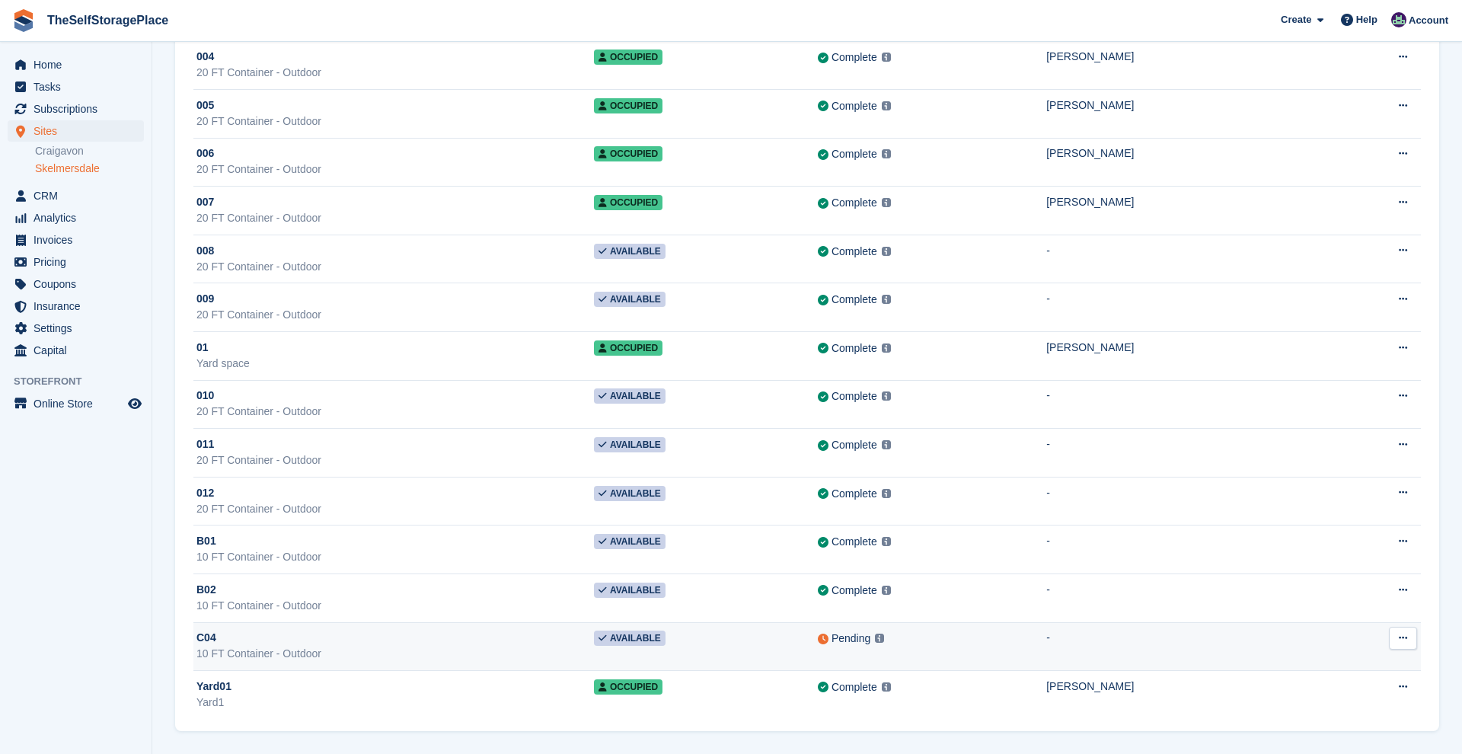
click at [868, 637] on div "Pending" at bounding box center [851, 638] width 39 height 16
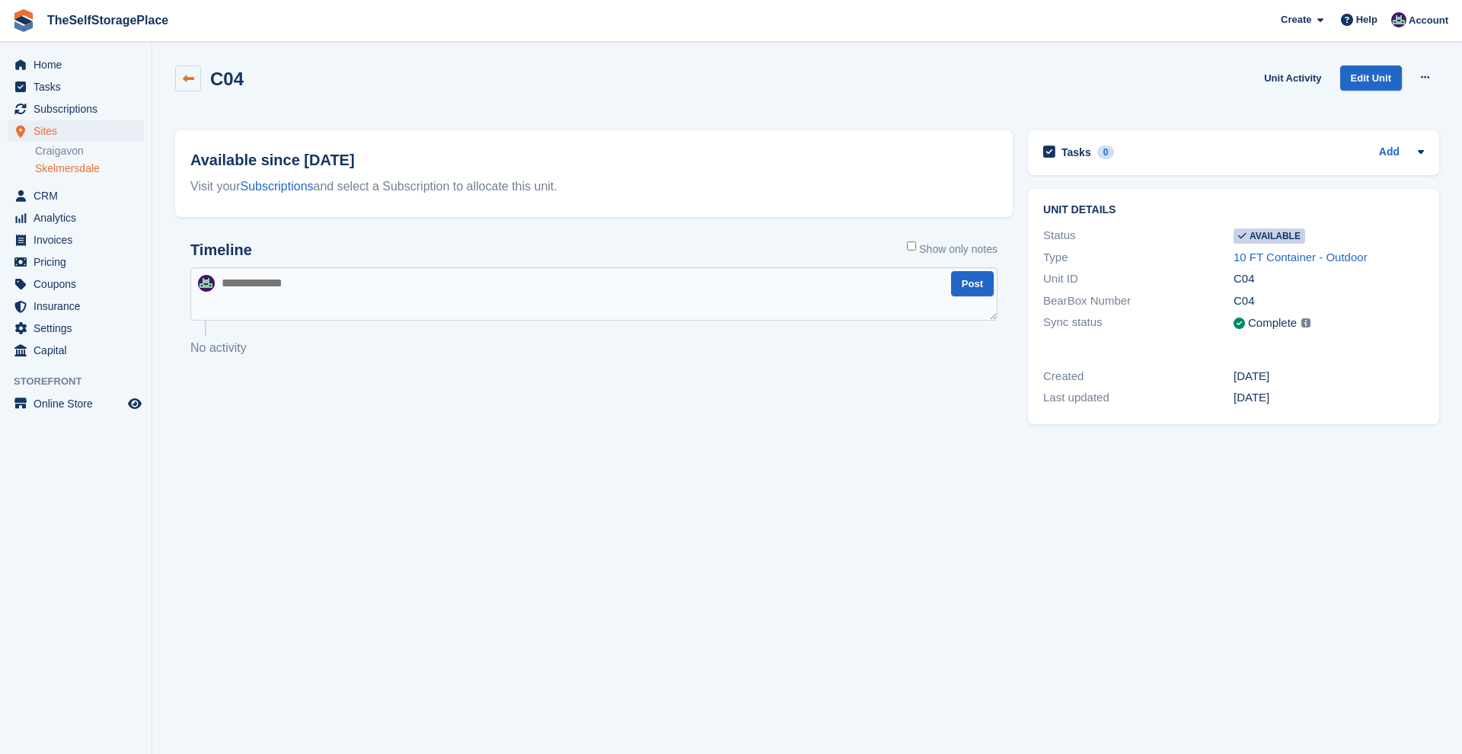
click at [185, 81] on icon at bounding box center [188, 78] width 11 height 11
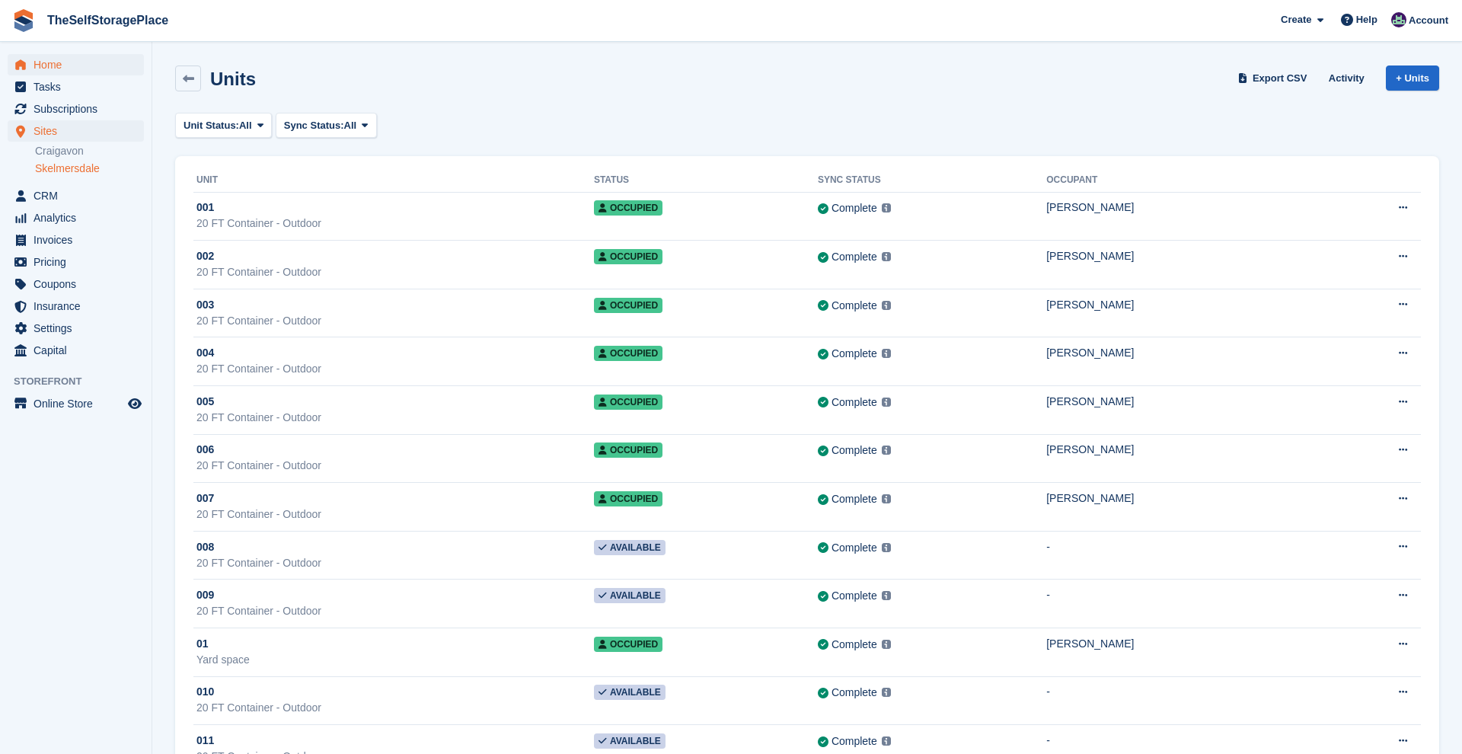
click at [90, 67] on span "Home" at bounding box center [79, 64] width 91 height 21
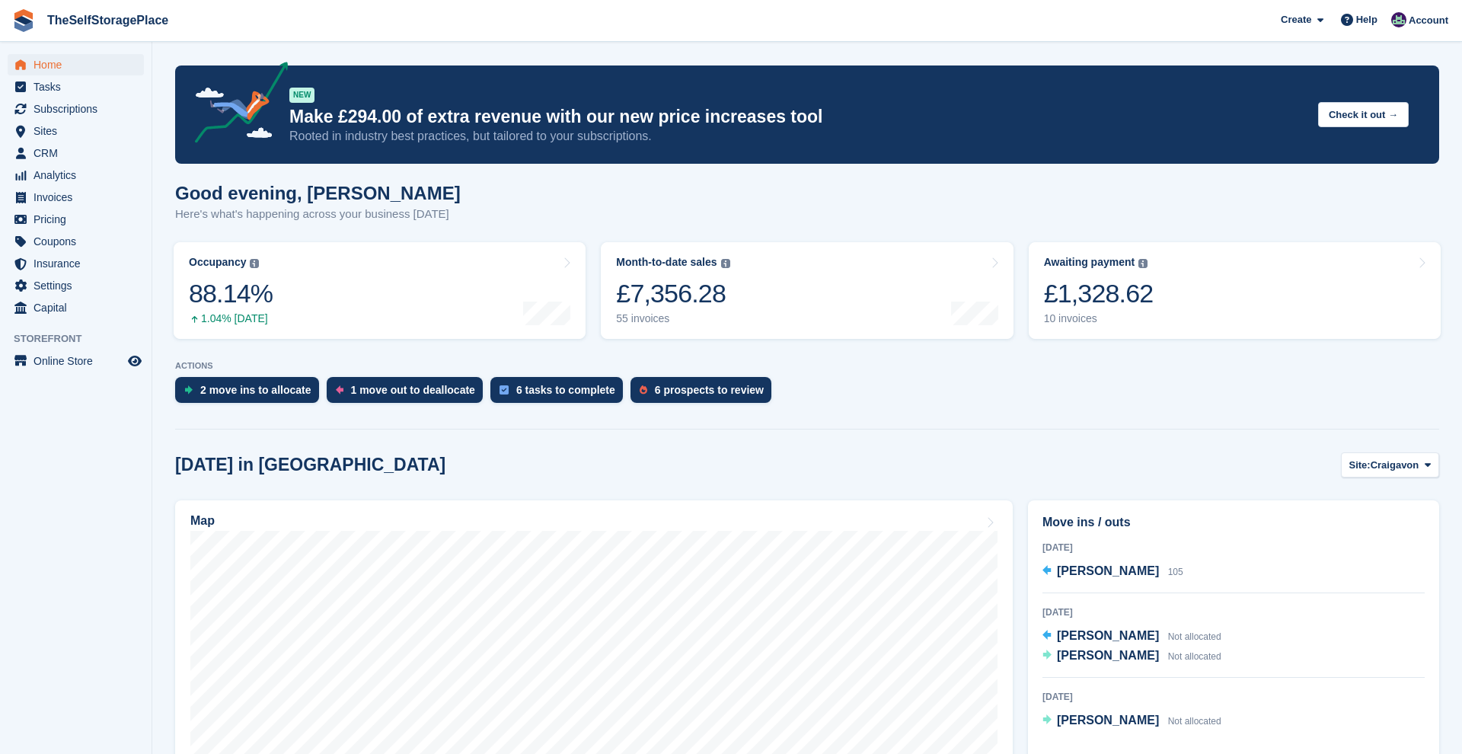
click at [256, 369] on p "ACTIONS" at bounding box center [807, 366] width 1264 height 10
click at [256, 385] on div "2 move ins to allocate" at bounding box center [255, 390] width 111 height 12
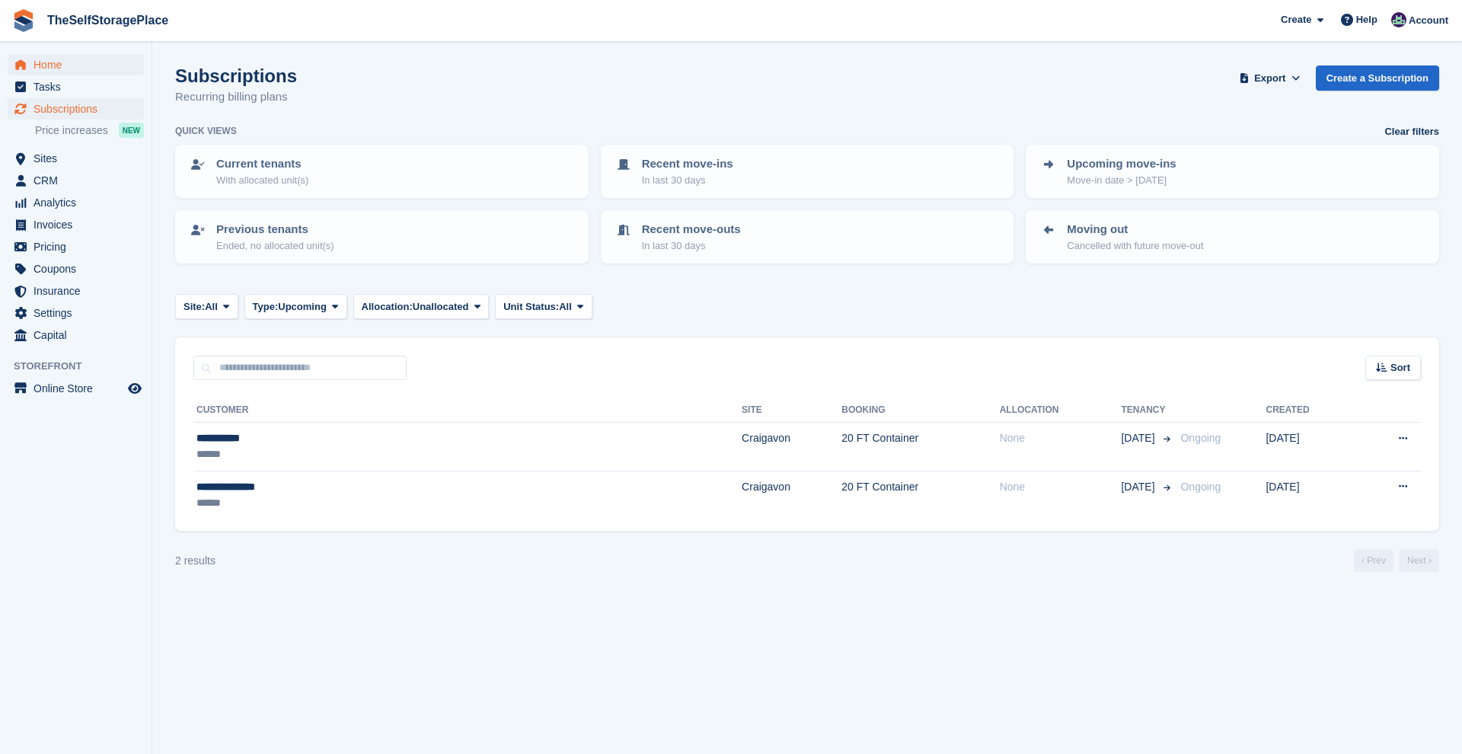
click at [51, 72] on span "Home" at bounding box center [79, 64] width 91 height 21
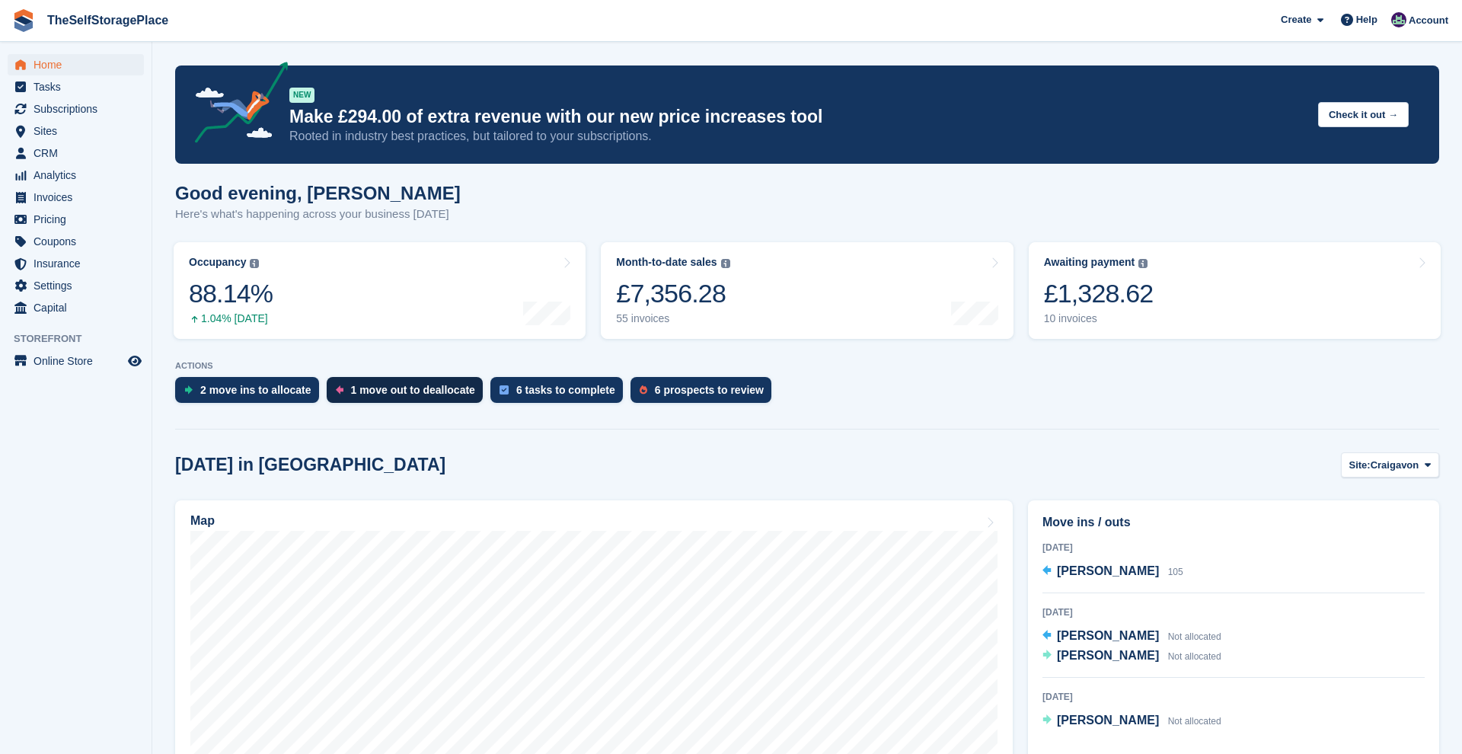
click at [397, 385] on div "1 move out to deallocate" at bounding box center [413, 390] width 124 height 12
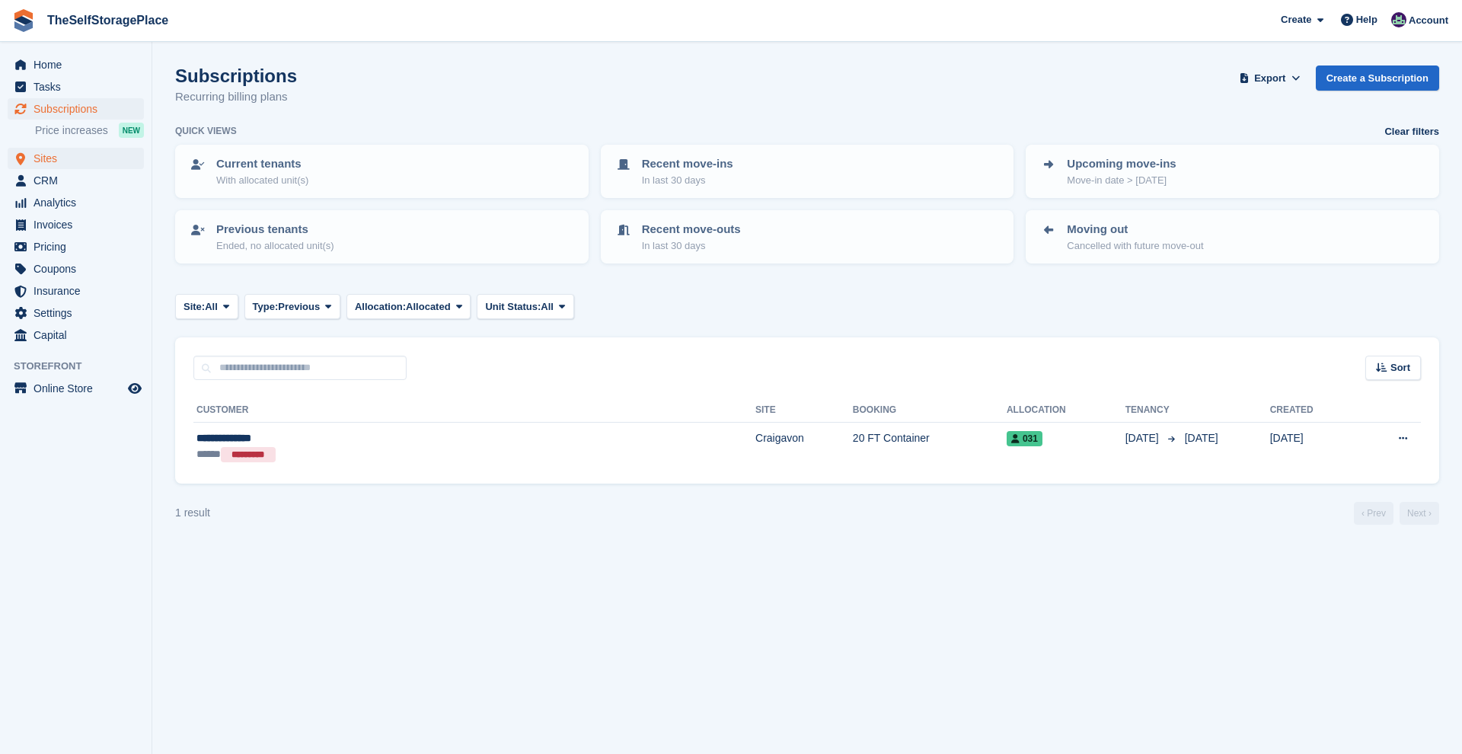
click at [59, 155] on span "Sites" at bounding box center [79, 158] width 91 height 21
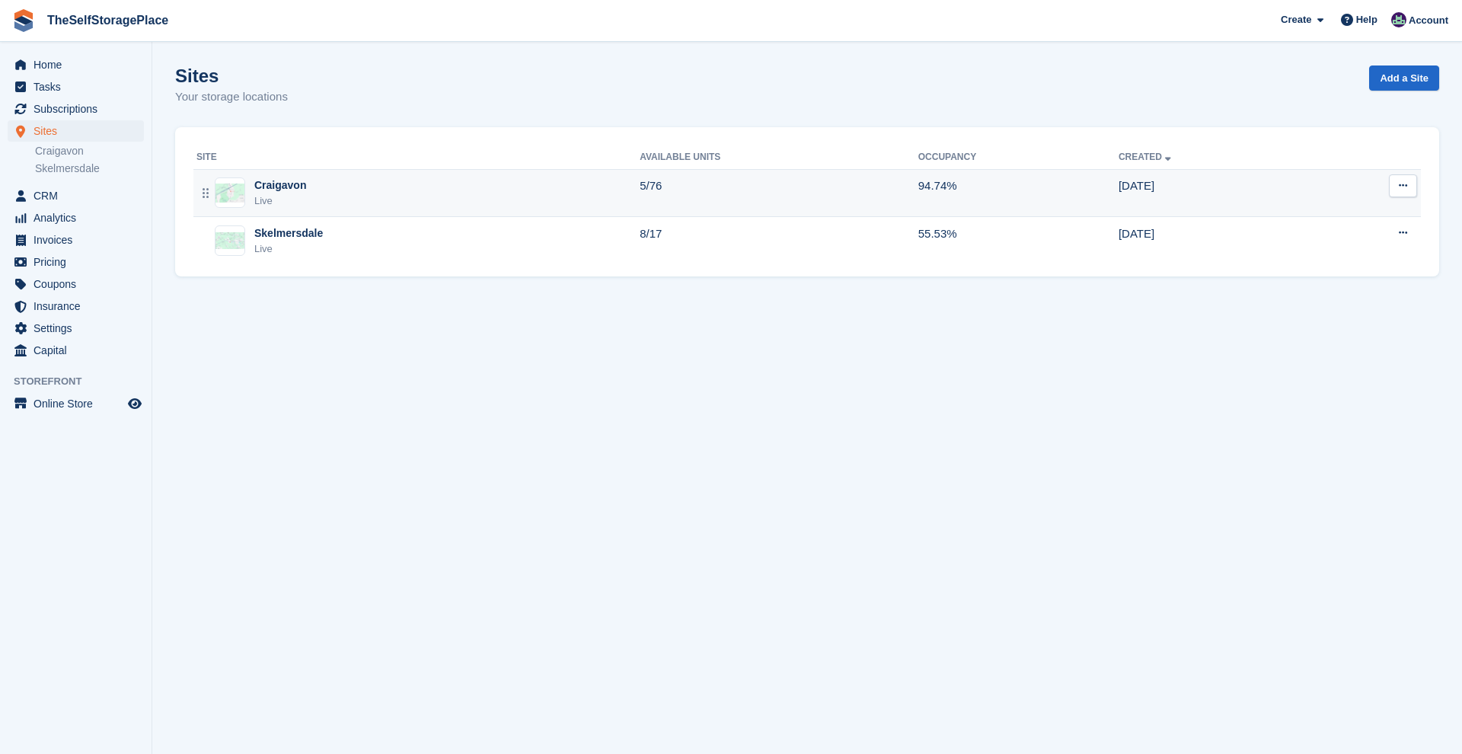
click at [332, 195] on div "Craigavon Live" at bounding box center [417, 192] width 443 height 31
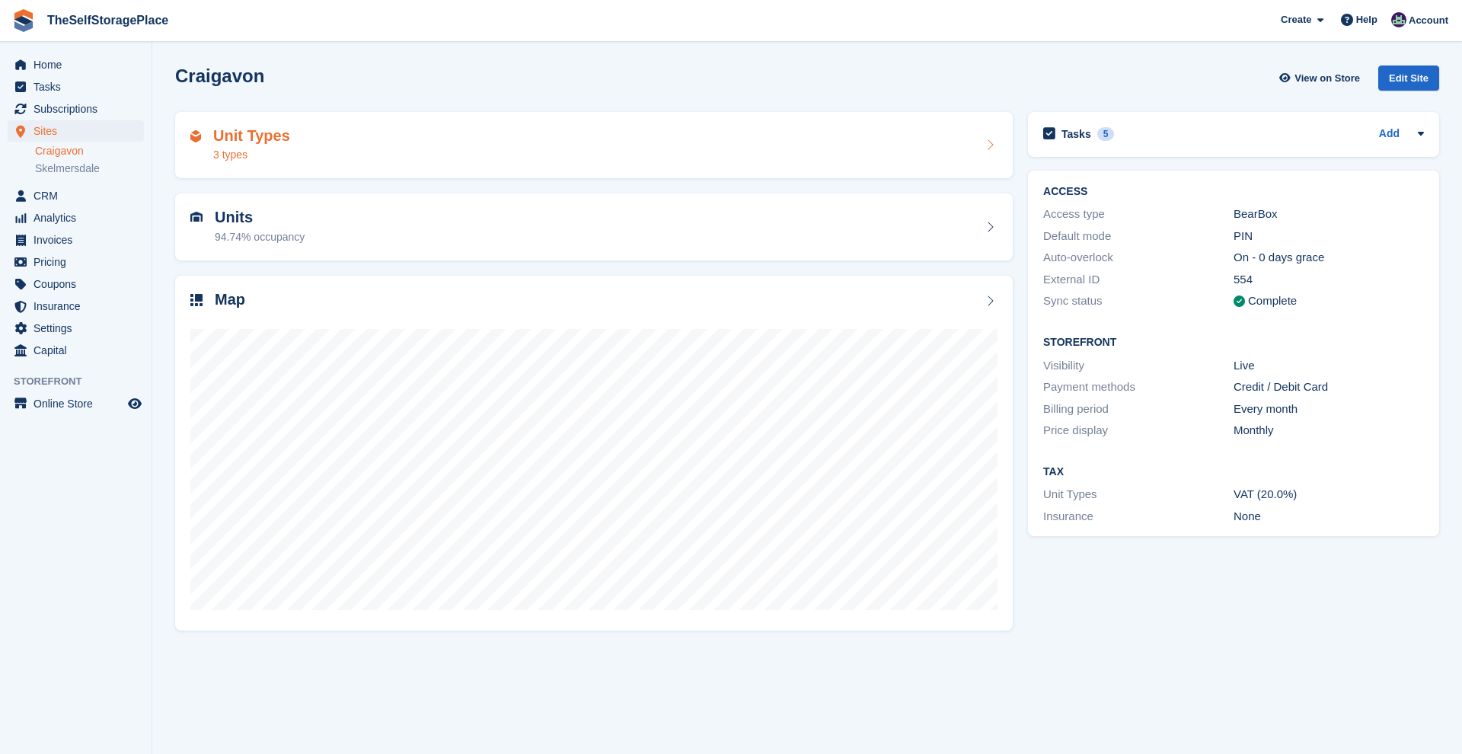
click at [356, 145] on div "Unit Types 3 types" at bounding box center [593, 145] width 807 height 37
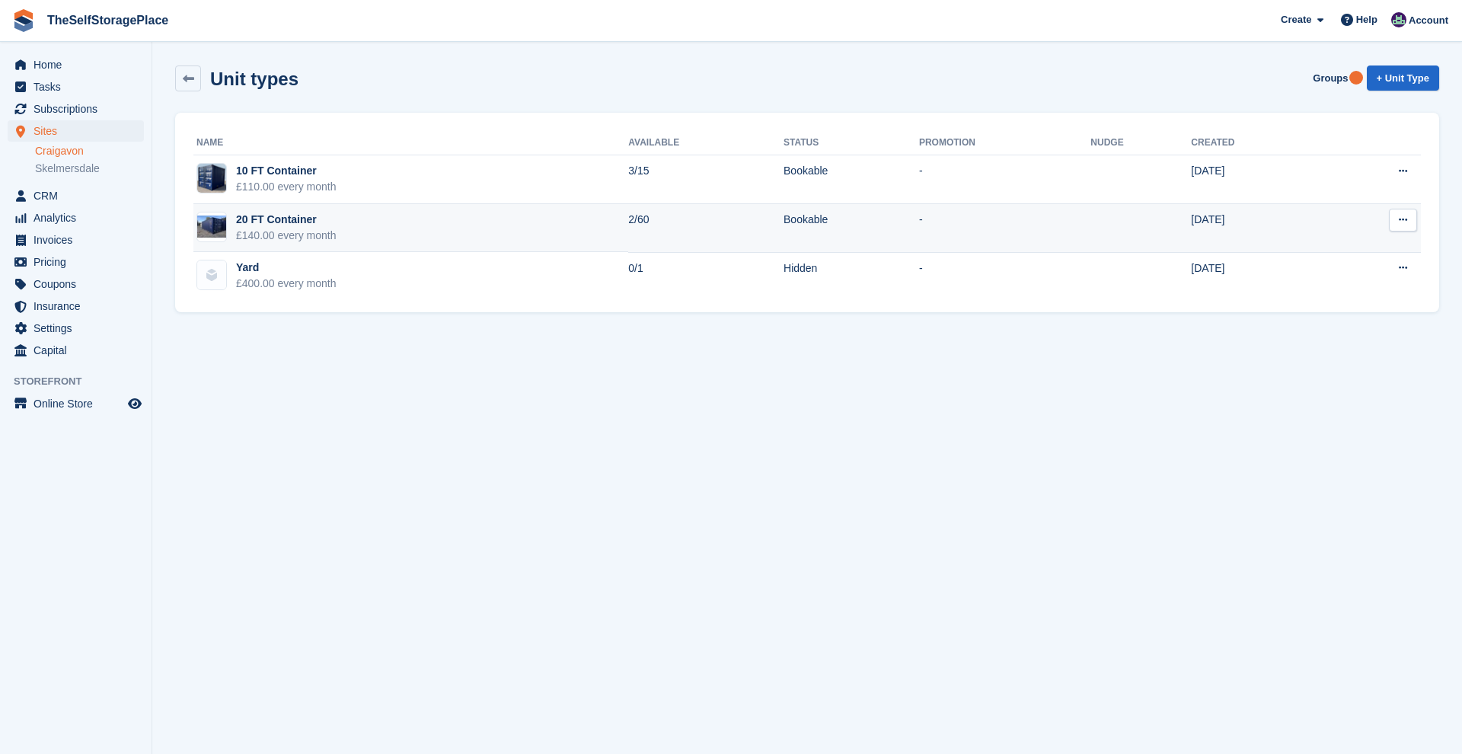
click at [377, 213] on td "20 FT Container £140.00 every month" at bounding box center [410, 228] width 435 height 49
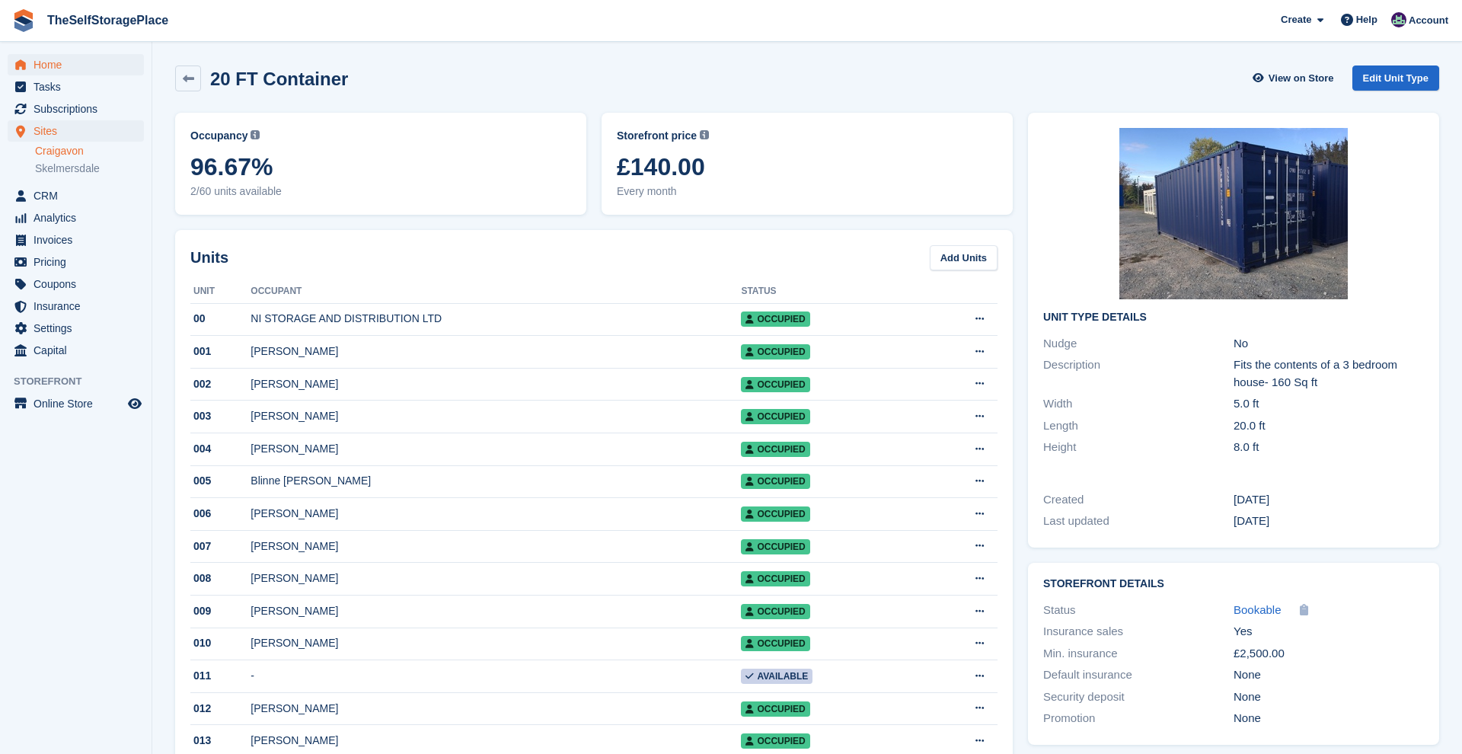
click at [62, 59] on span "Home" at bounding box center [79, 64] width 91 height 21
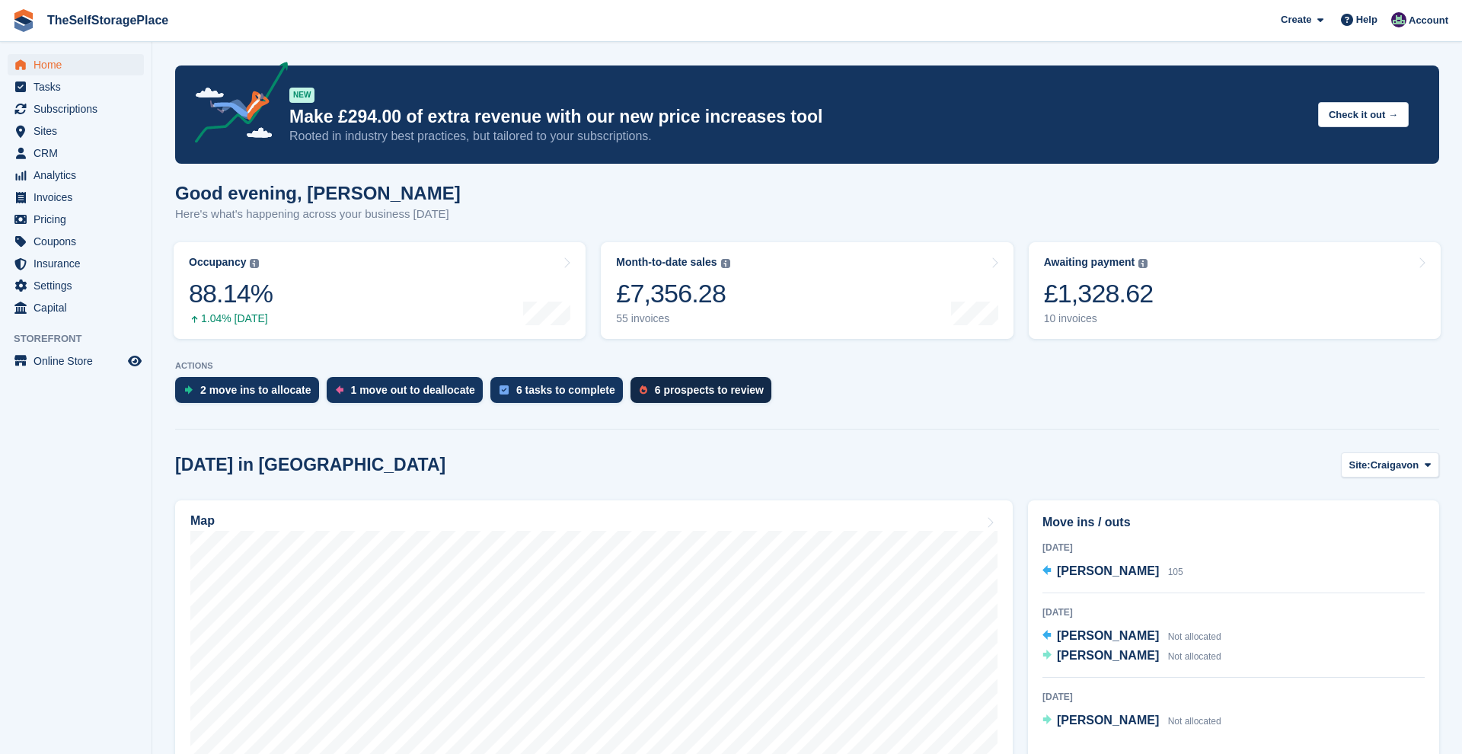
click at [729, 388] on div "6 prospects to review" at bounding box center [709, 390] width 109 height 12
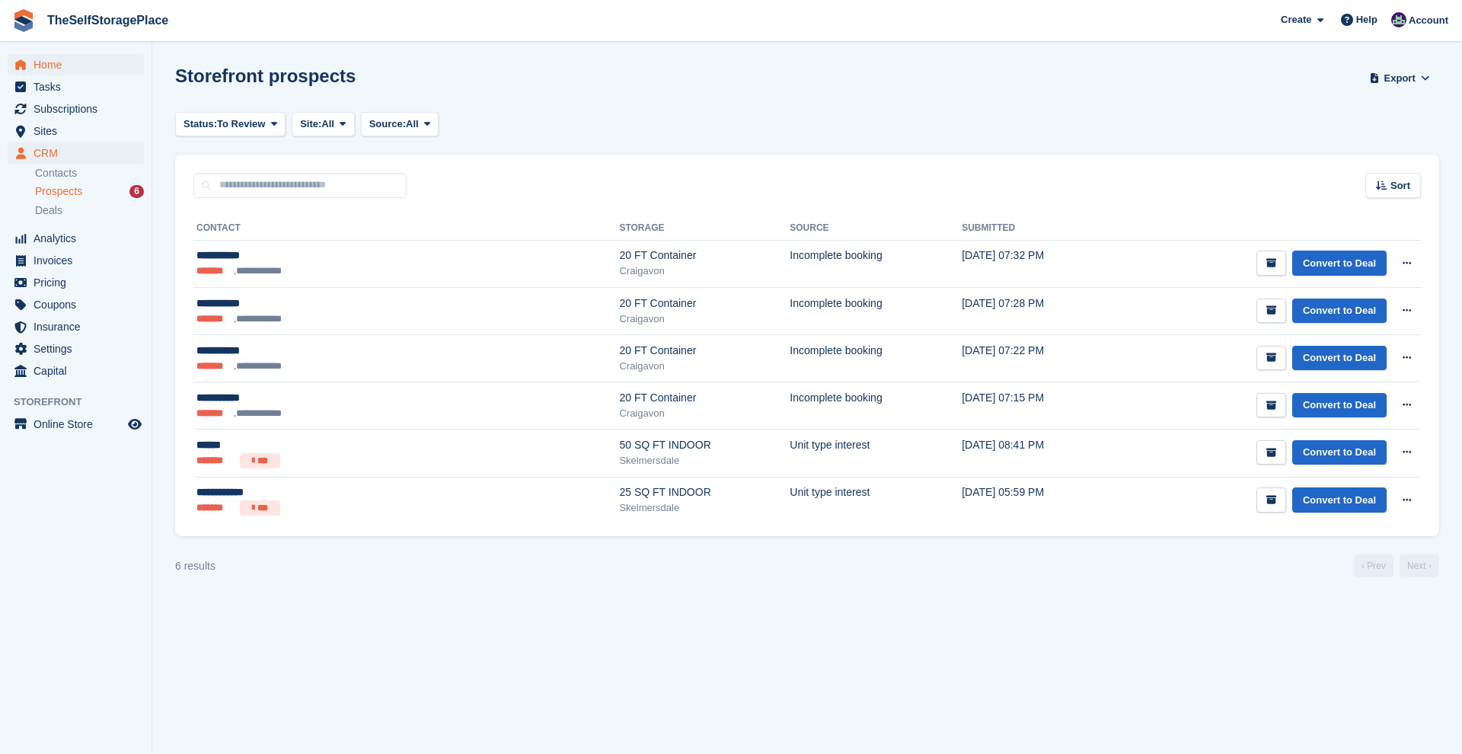
click at [63, 59] on span "Home" at bounding box center [79, 64] width 91 height 21
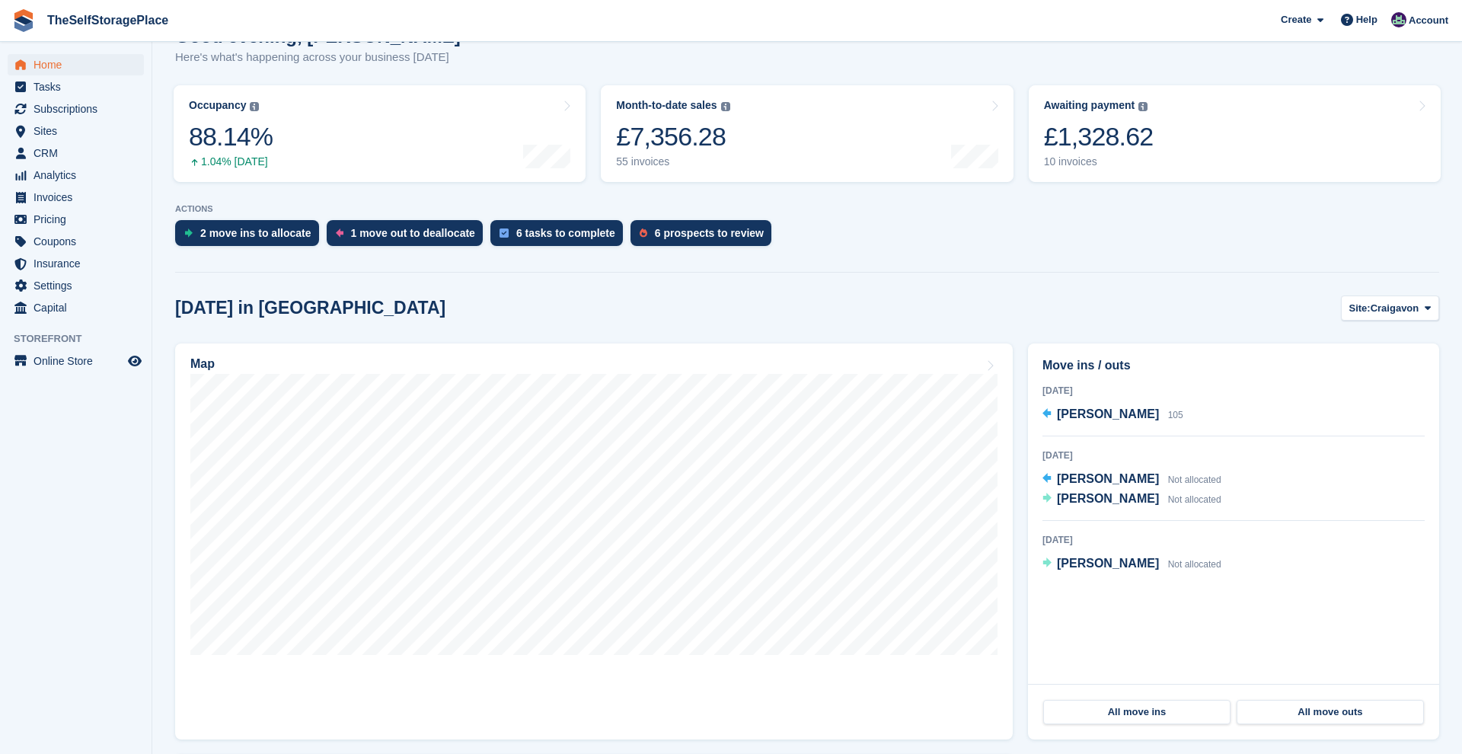
scroll to position [169, 0]
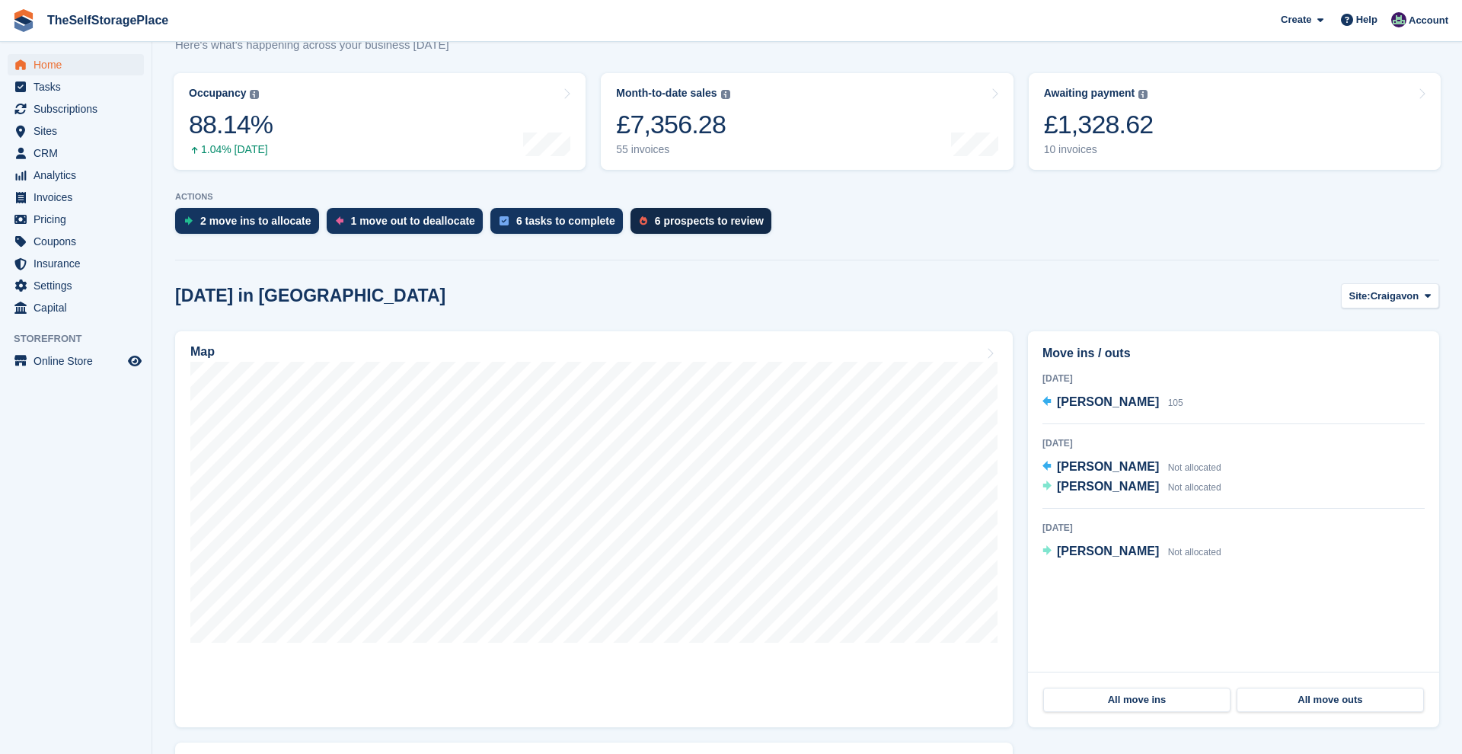
click at [683, 210] on div "6 prospects to review" at bounding box center [700, 221] width 141 height 26
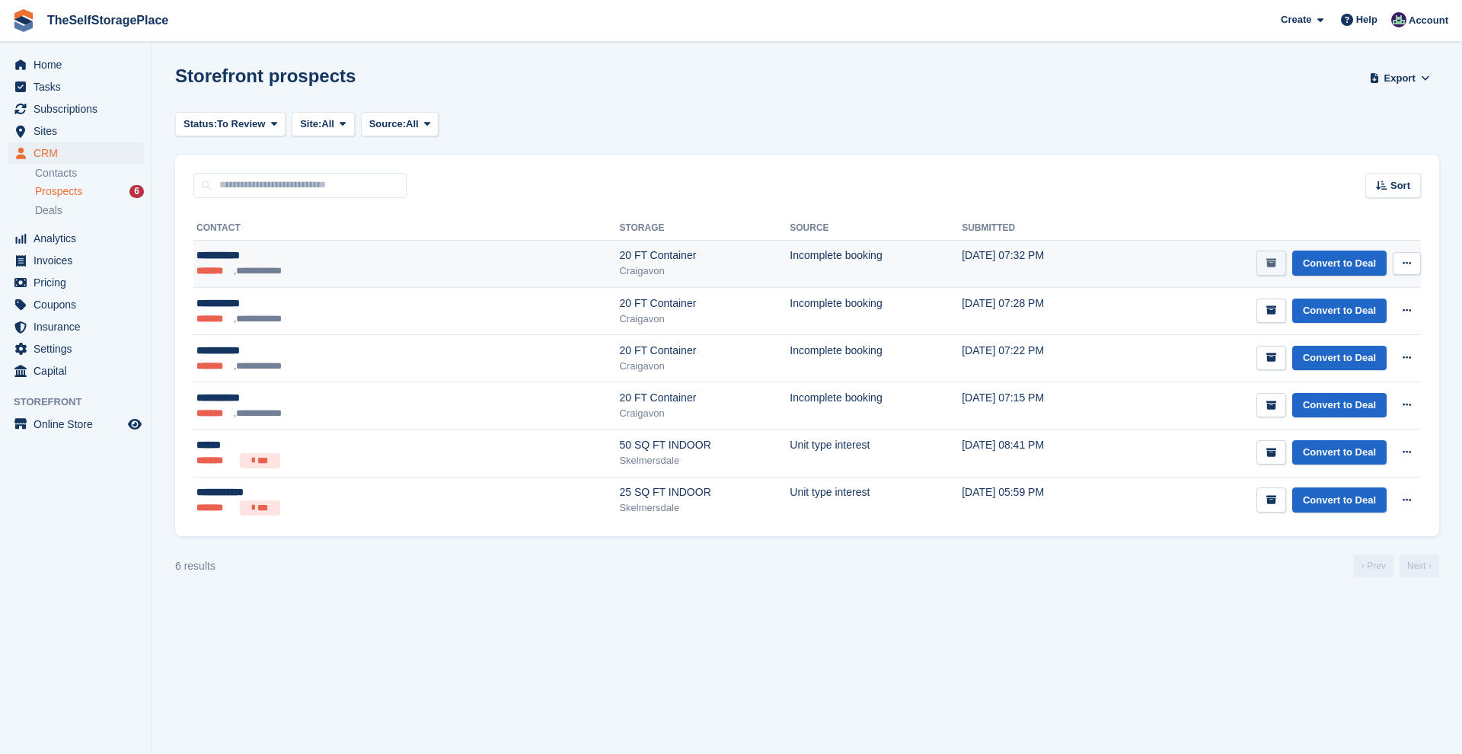
click at [1266, 266] on icon "submit" at bounding box center [1271, 263] width 10 height 10
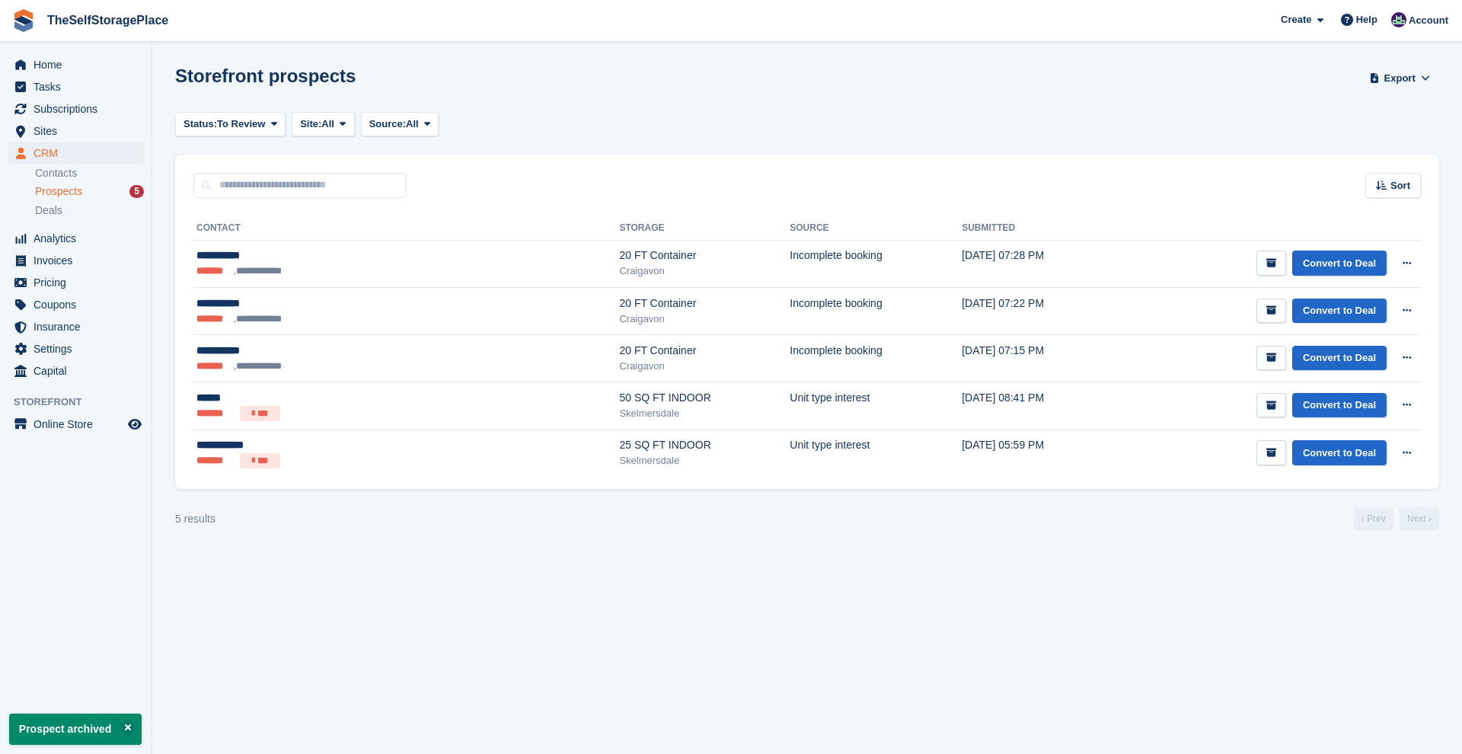
click at [1266, 266] on icon "submit" at bounding box center [1271, 263] width 10 height 10
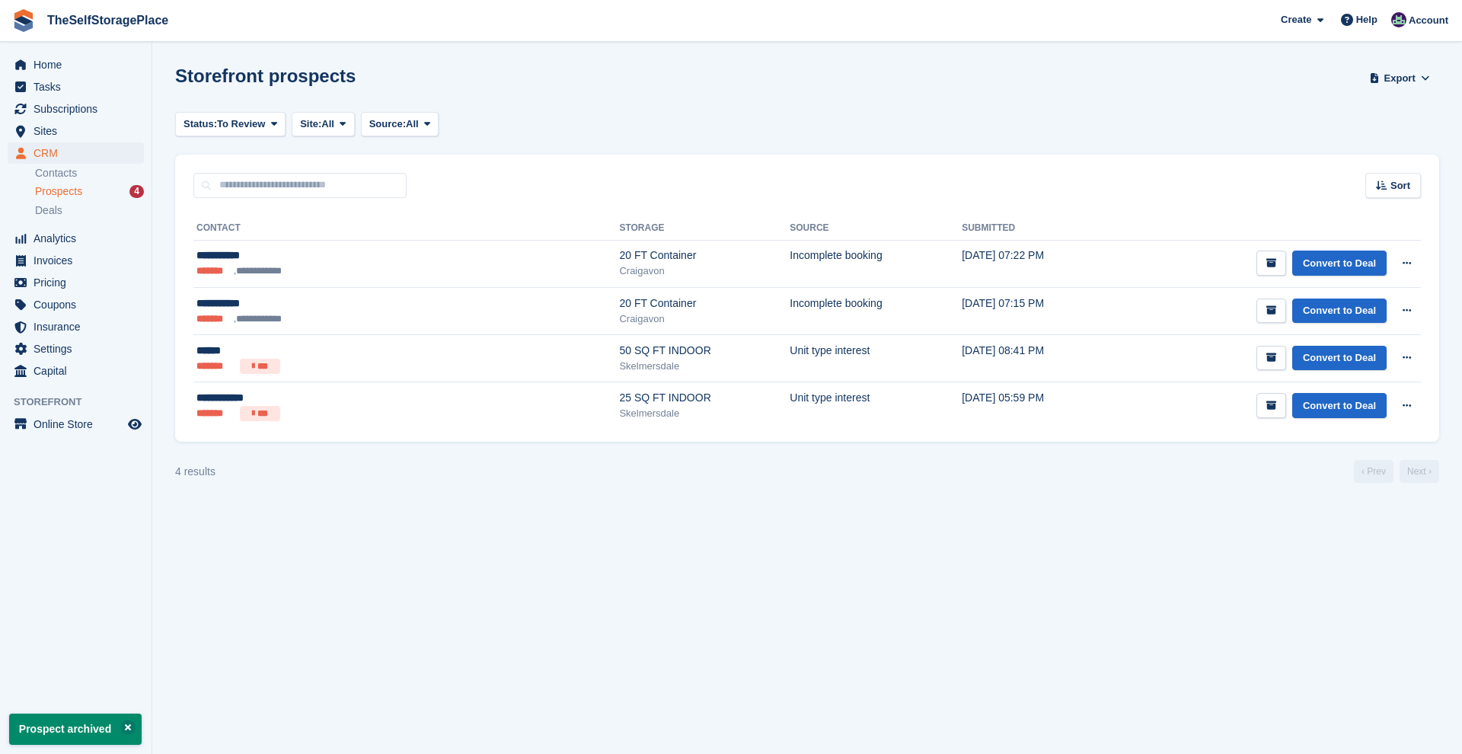
click at [1266, 266] on icon "submit" at bounding box center [1271, 263] width 10 height 10
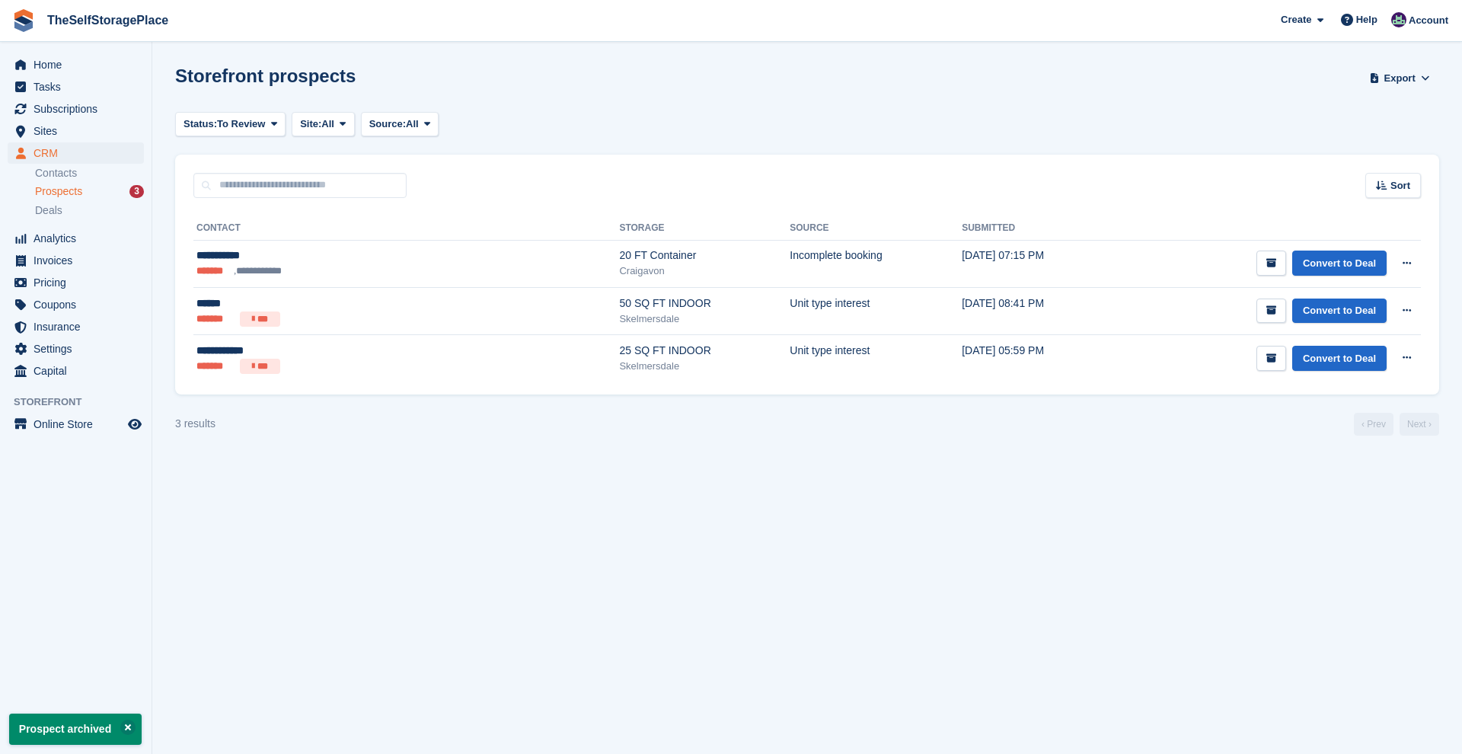
click at [1266, 266] on icon "submit" at bounding box center [1271, 263] width 10 height 10
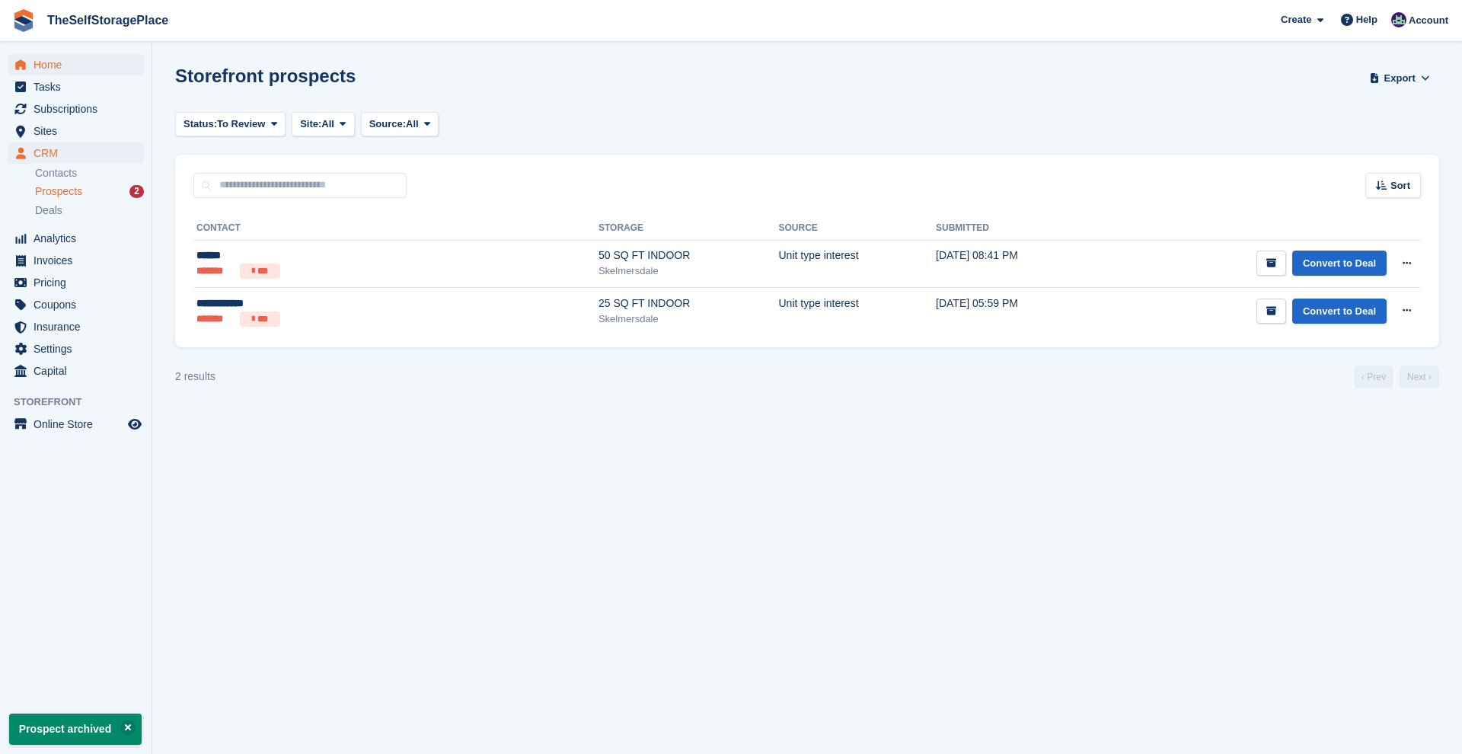
click at [49, 59] on span "Home" at bounding box center [79, 64] width 91 height 21
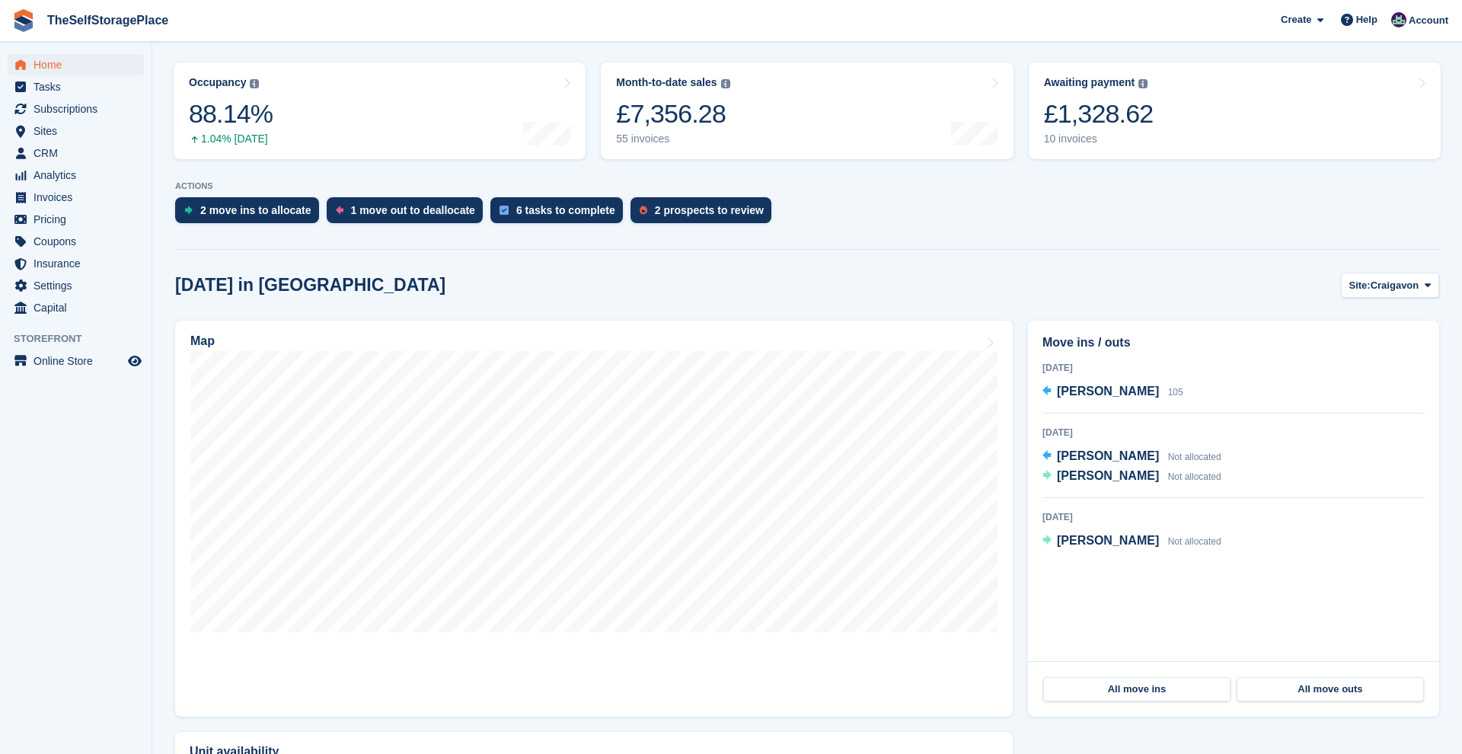
scroll to position [180, 0]
